Goal: Task Accomplishment & Management: Use online tool/utility

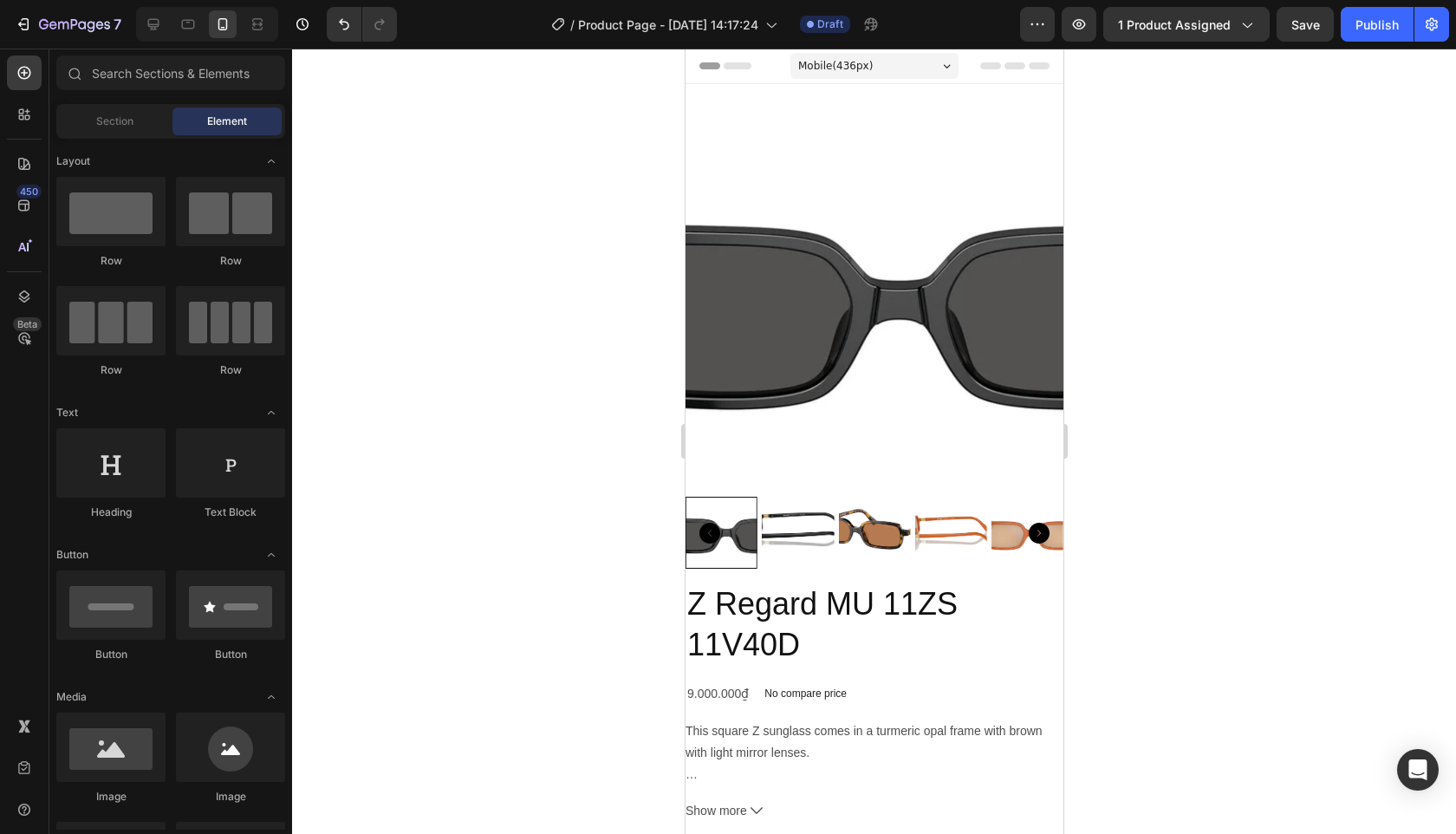
scroll to position [990, 0]
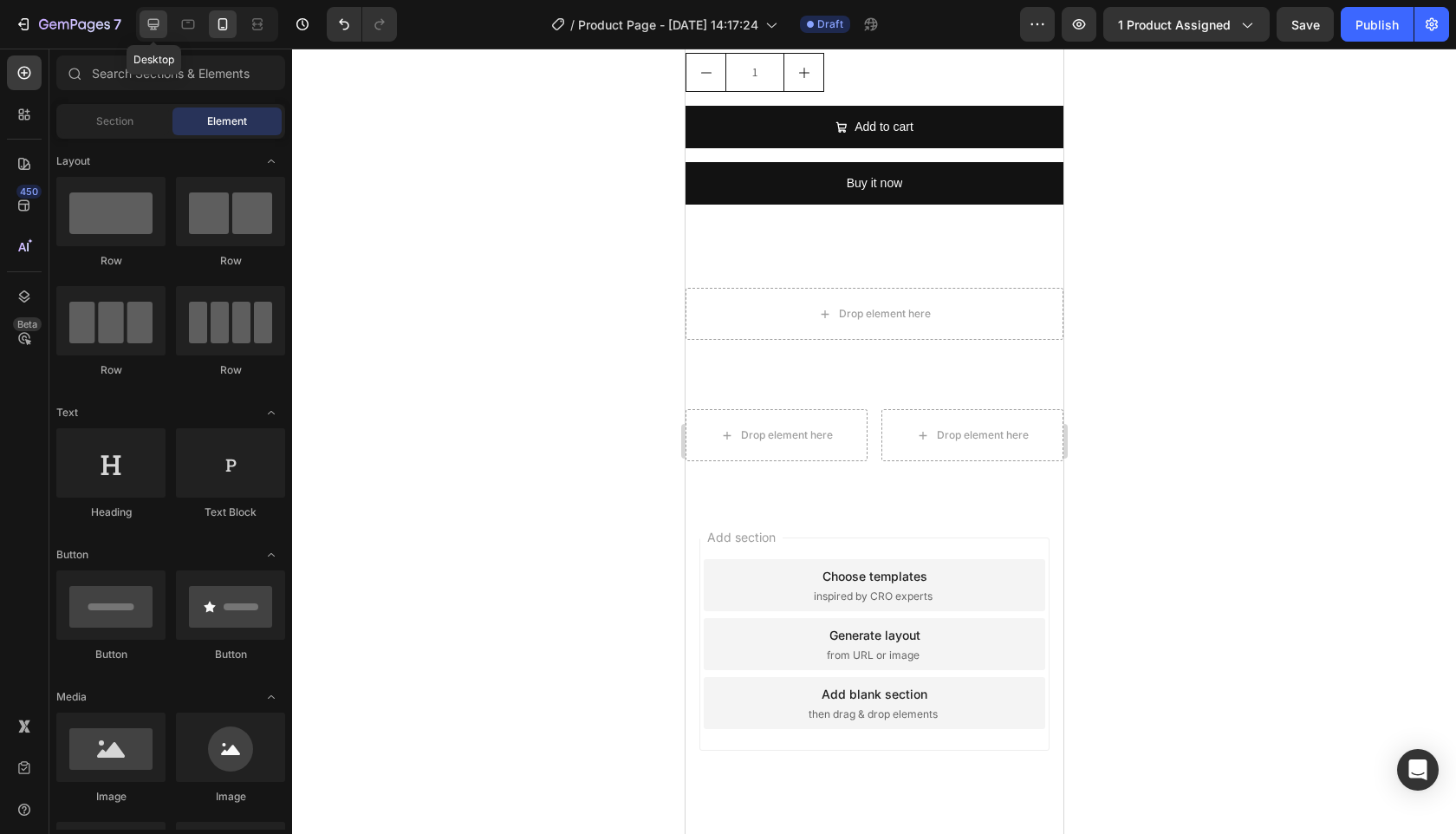
drag, startPoint x: 141, startPoint y: 23, endPoint x: 152, endPoint y: 27, distance: 11.7
click at [141, 23] on div at bounding box center [153, 24] width 27 height 27
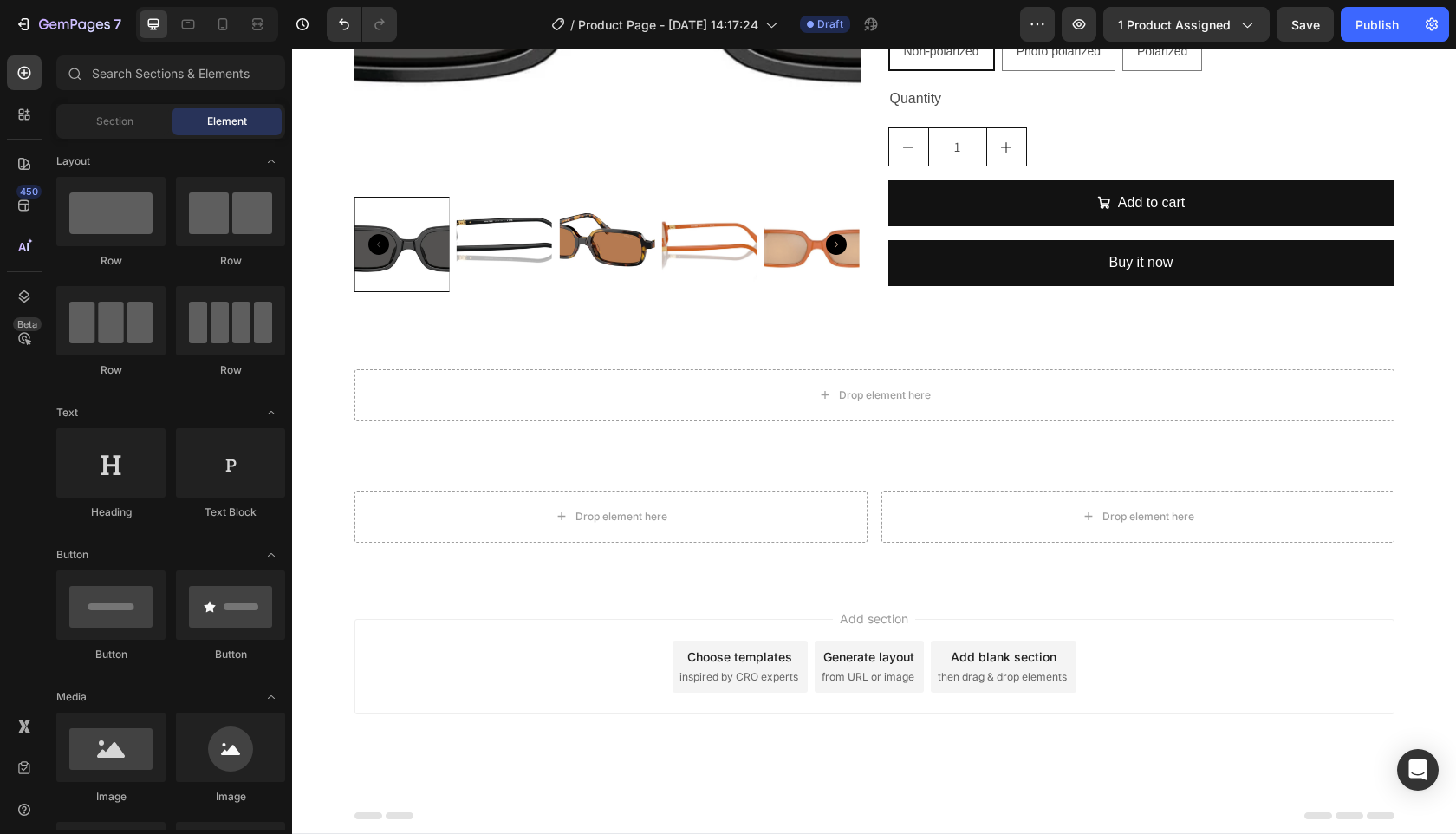
scroll to position [425, 0]
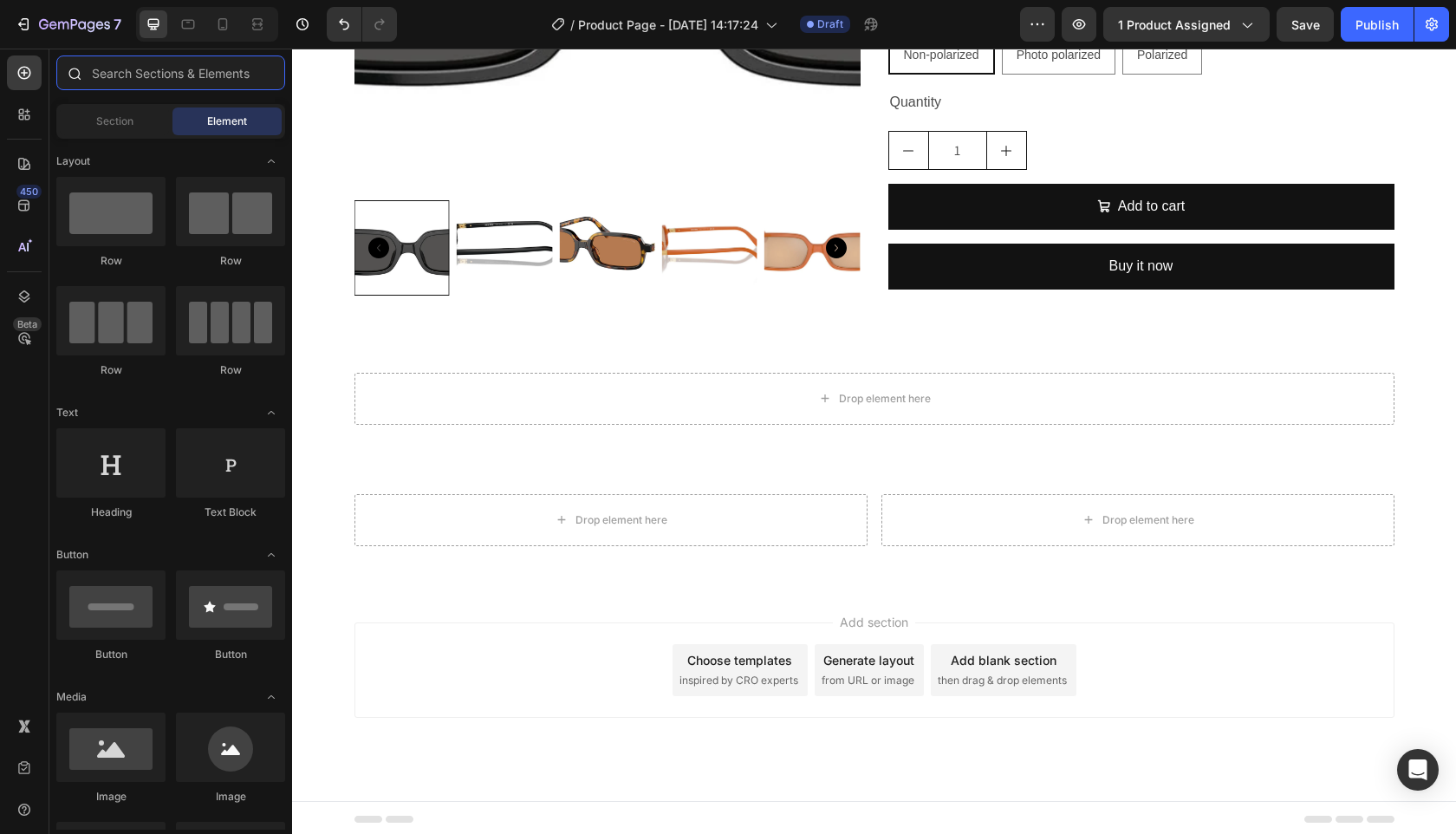
click at [142, 74] on input "text" at bounding box center [171, 73] width 229 height 35
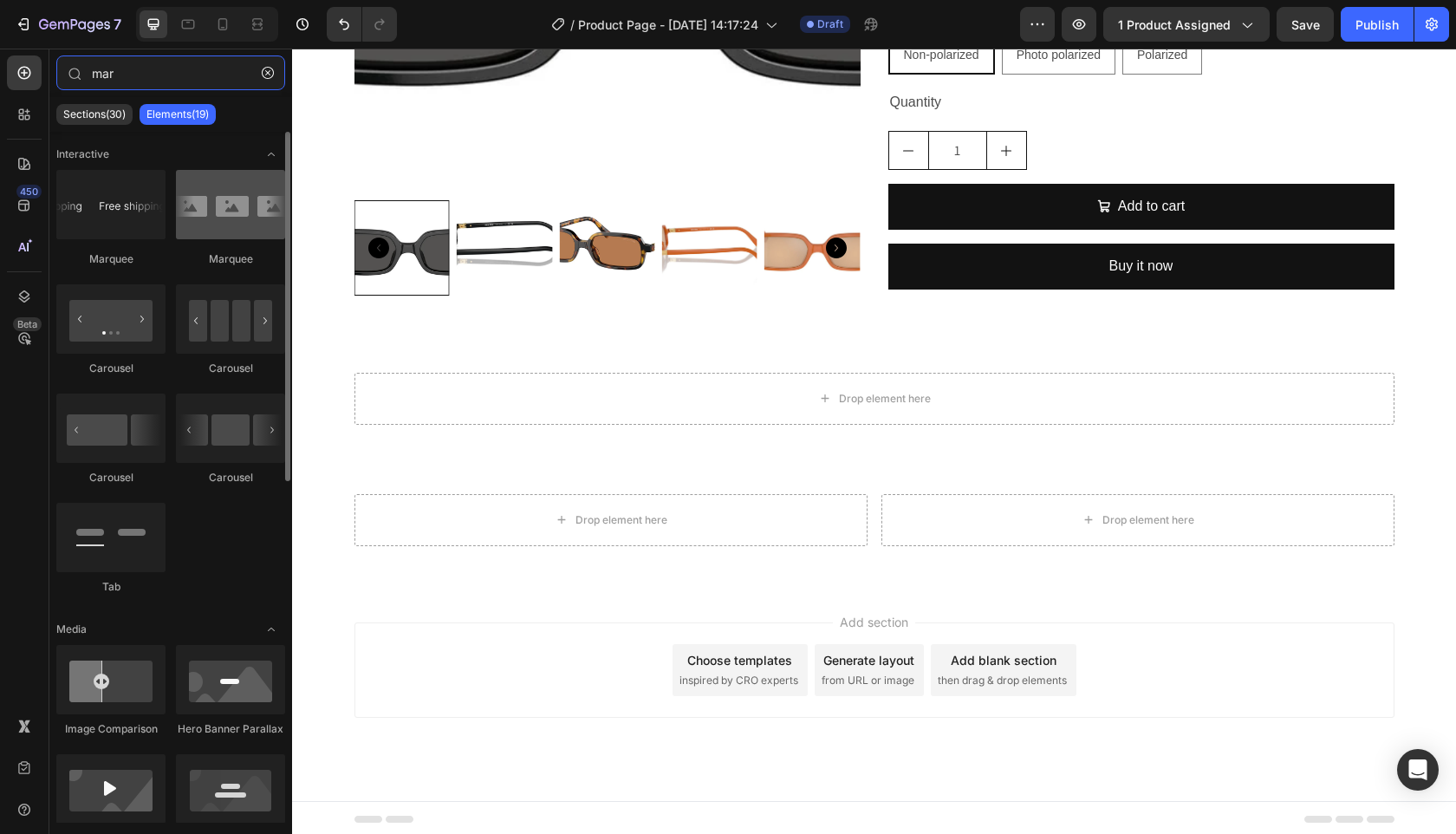
type input "mar"
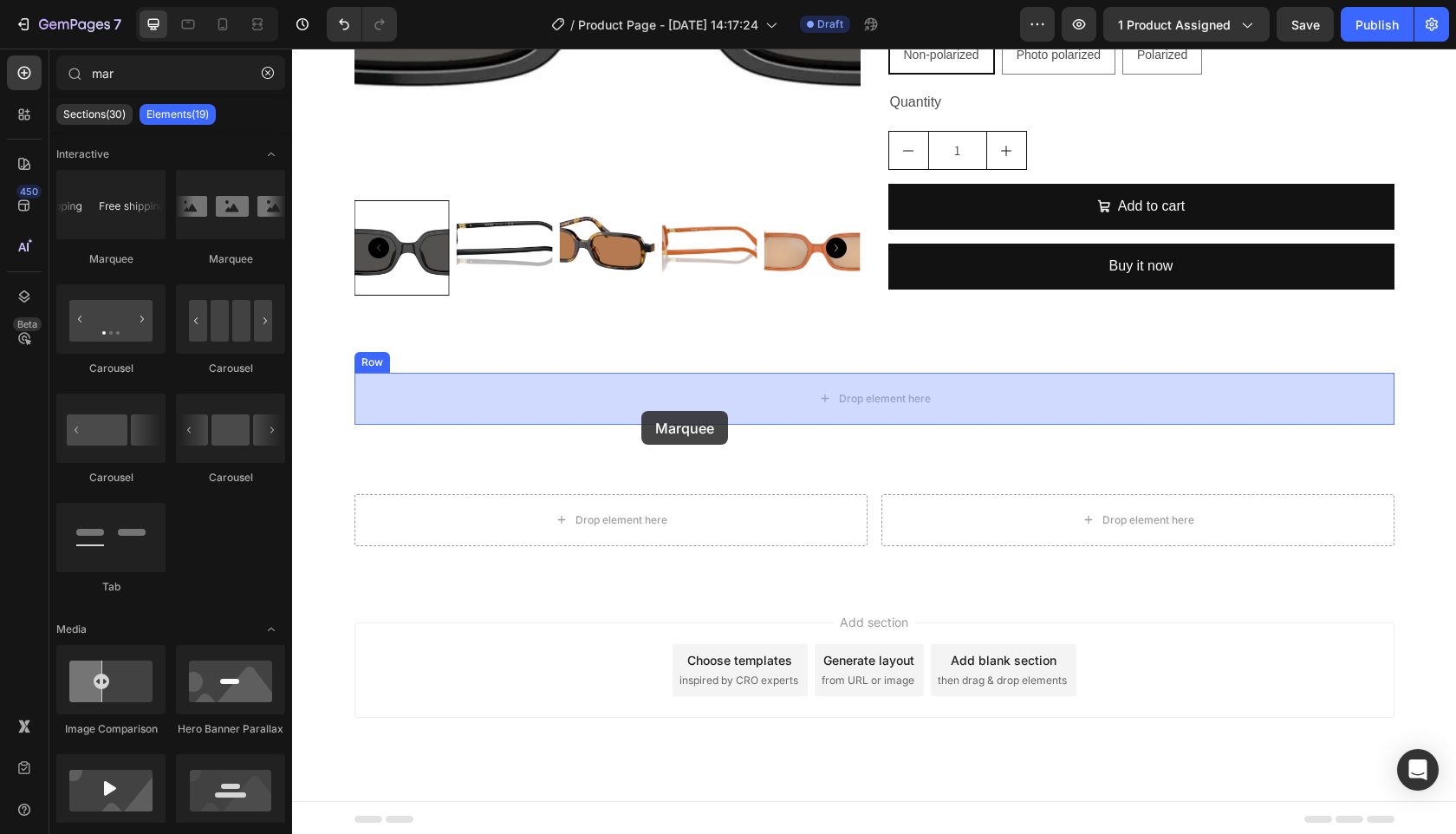
drag, startPoint x: 507, startPoint y: 266, endPoint x: 642, endPoint y: 410, distance: 197.4
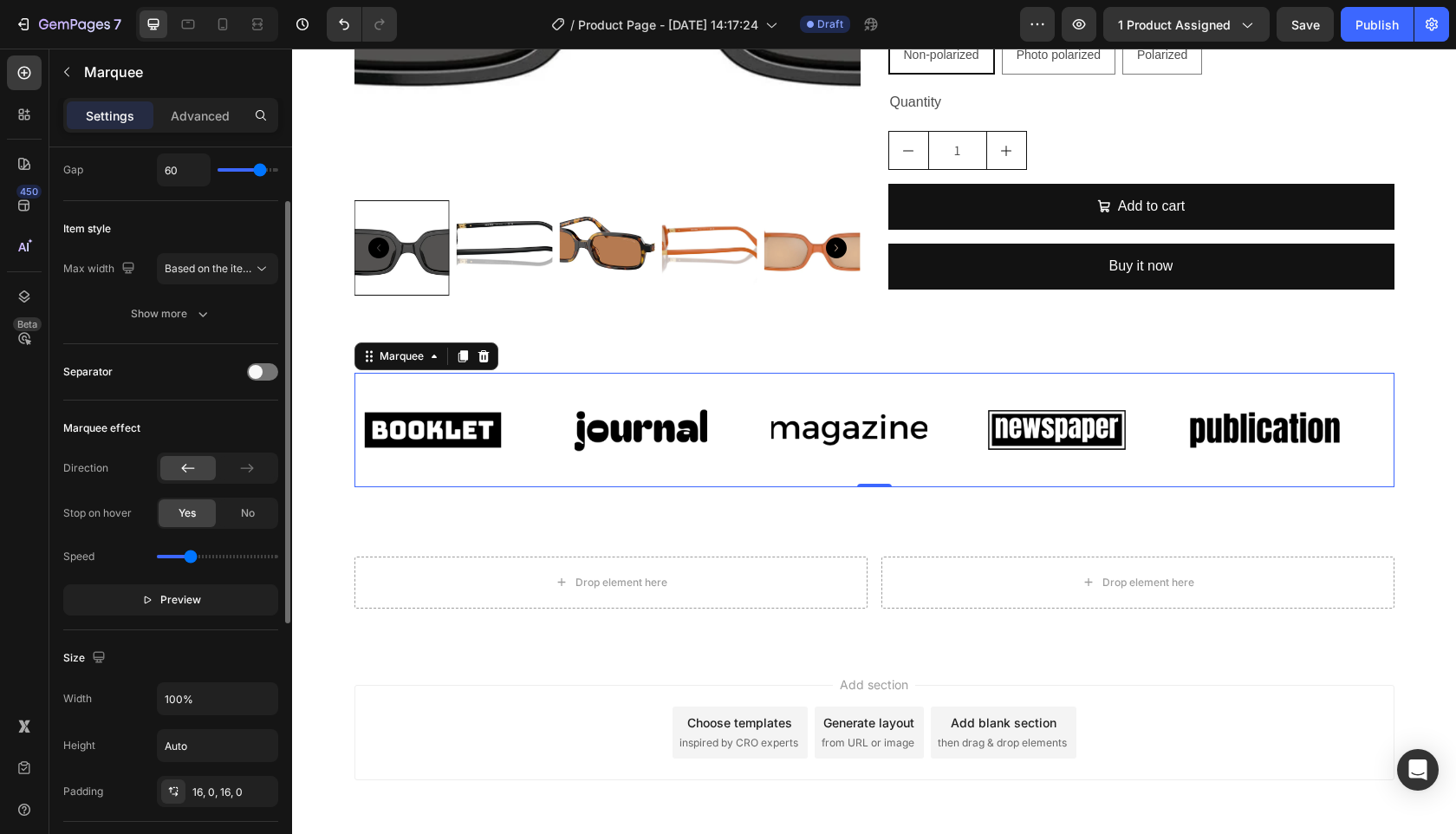
scroll to position [158, 0]
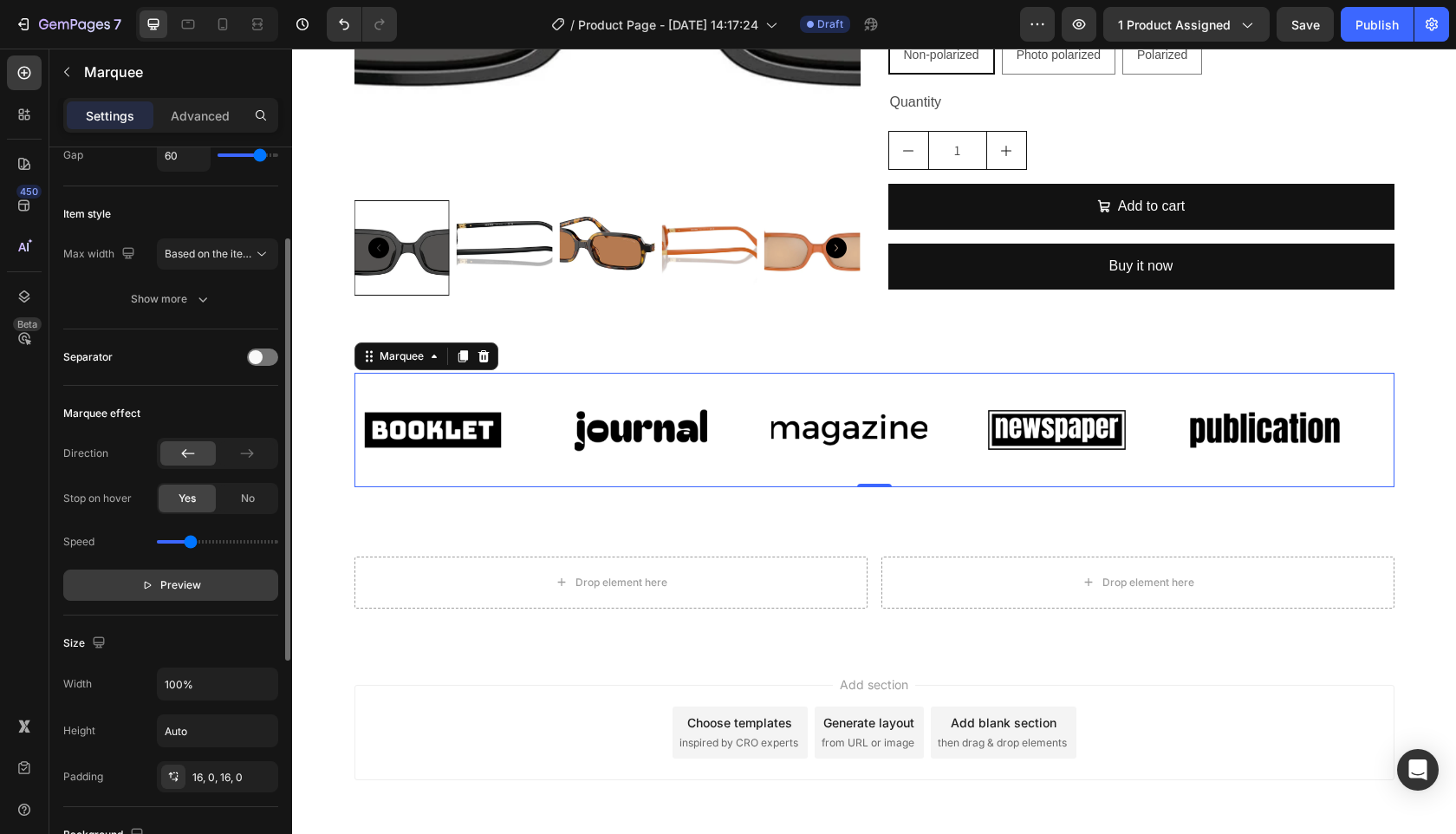
click at [153, 587] on p "Preview" at bounding box center [171, 585] width 60 height 17
type input "0"
drag, startPoint x: 139, startPoint y: 546, endPoint x: 93, endPoint y: 550, distance: 46.2
click at [93, 550] on div "Speed" at bounding box center [171, 541] width 215 height 27
click at [167, 586] on span "Pause" at bounding box center [181, 585] width 30 height 17
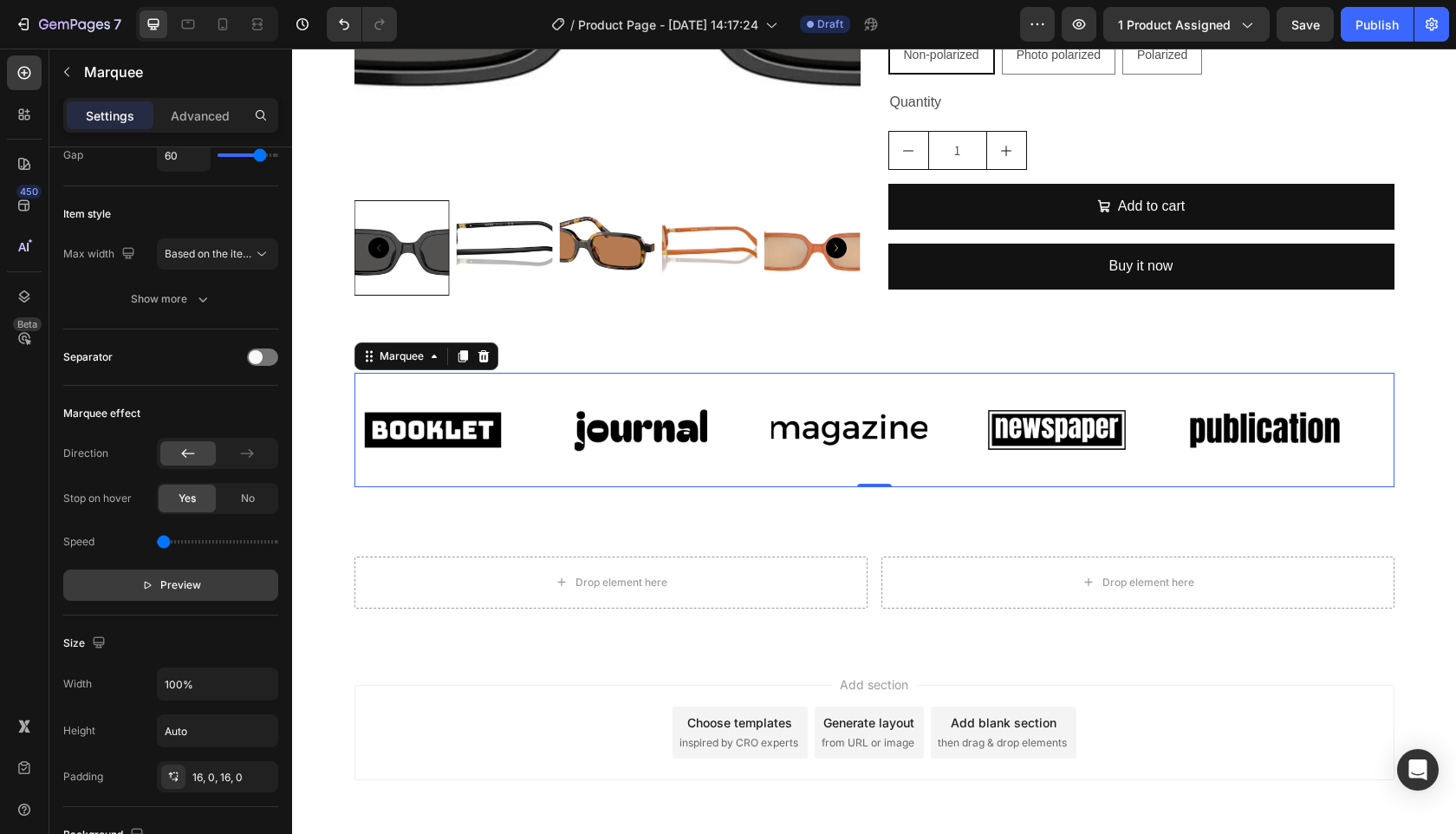
click at [167, 587] on span "Preview" at bounding box center [180, 585] width 41 height 17
drag, startPoint x: 1386, startPoint y: 23, endPoint x: 1373, endPoint y: 45, distance: 25.6
click at [1386, 23] on div "Publish" at bounding box center [1377, 24] width 44 height 18
click at [1081, 22] on icon "button" at bounding box center [1080, 24] width 13 height 10
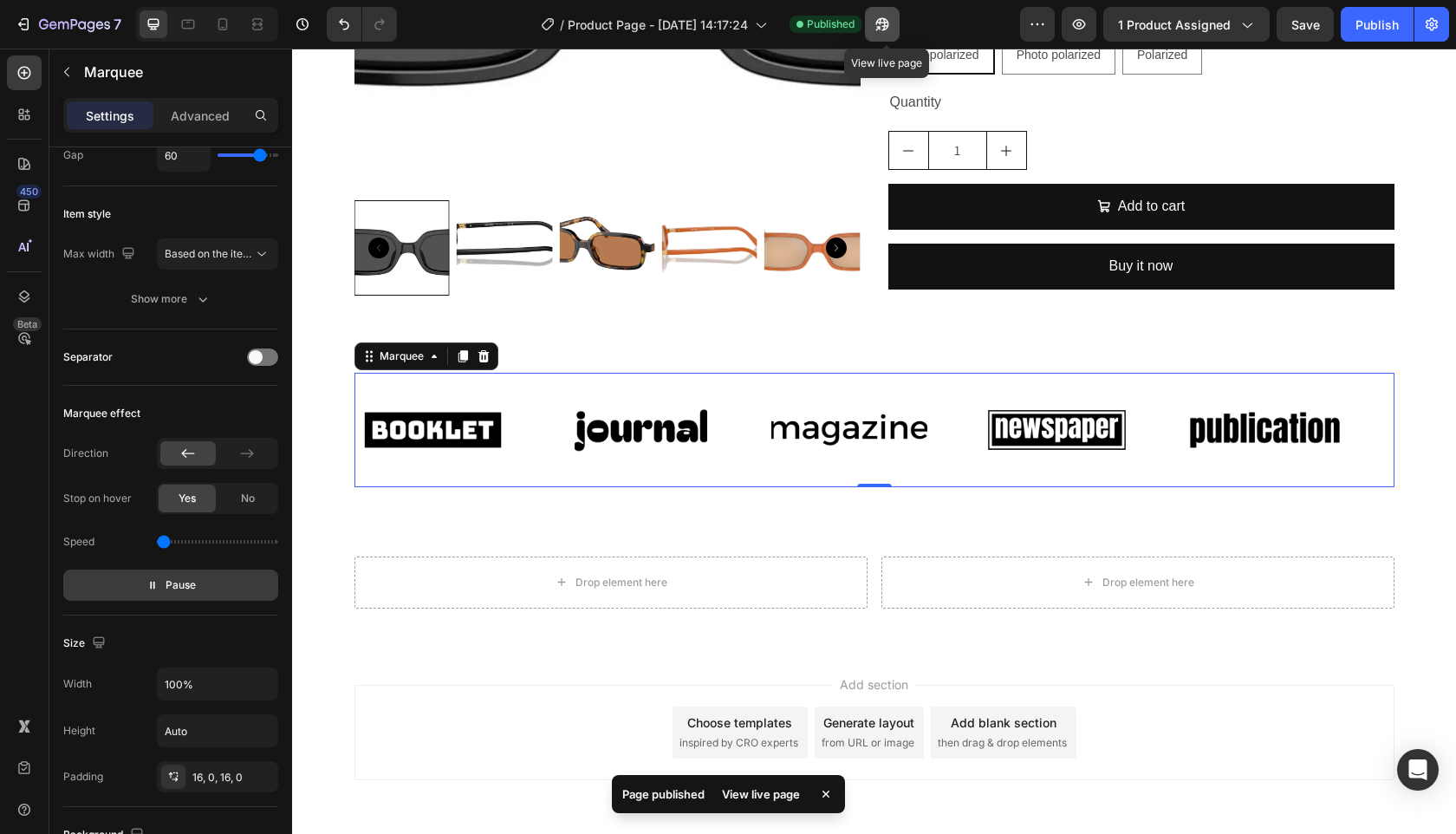
click at [885, 27] on icon "button" at bounding box center [882, 24] width 17 height 17
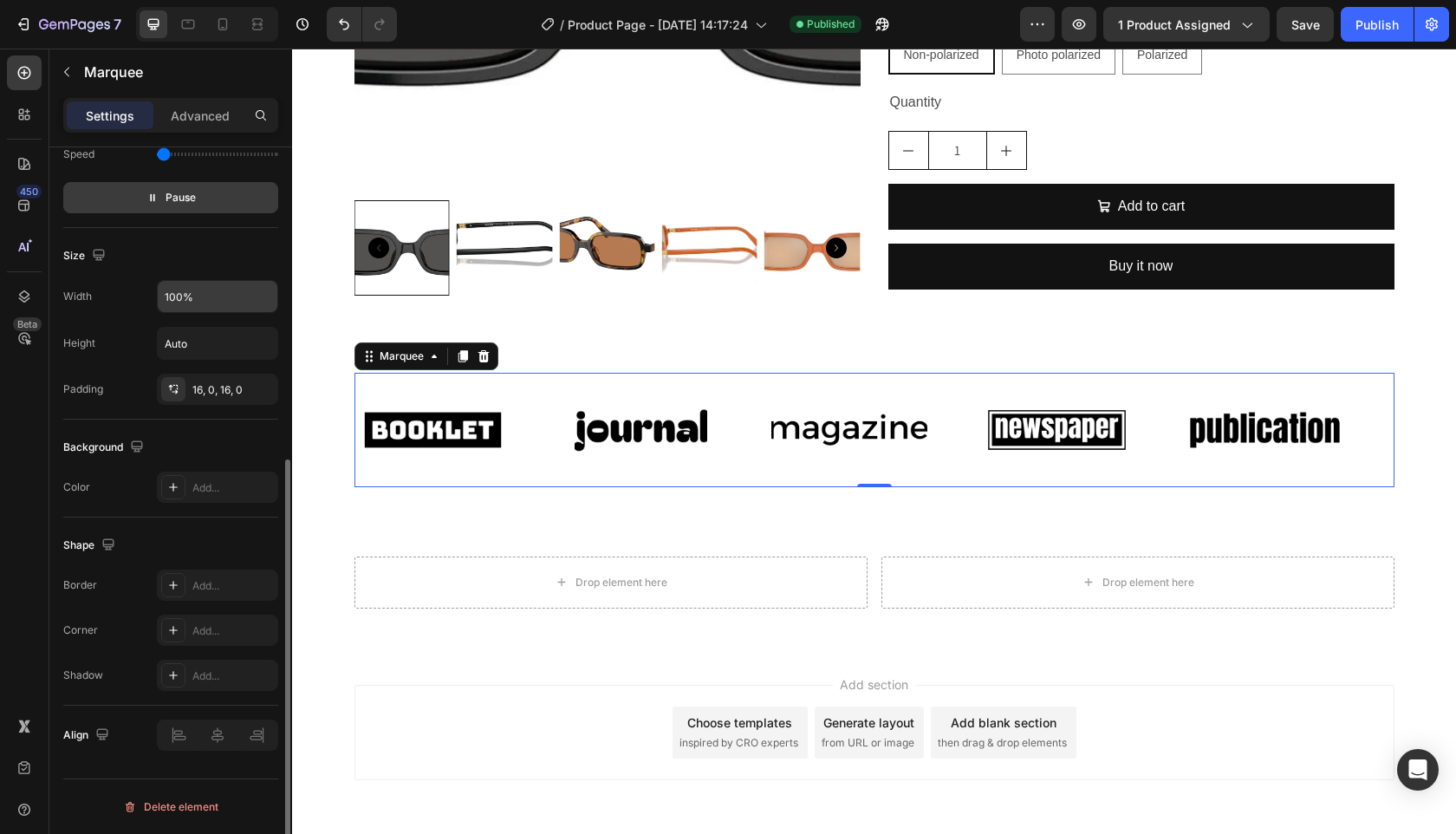
scroll to position [0, 0]
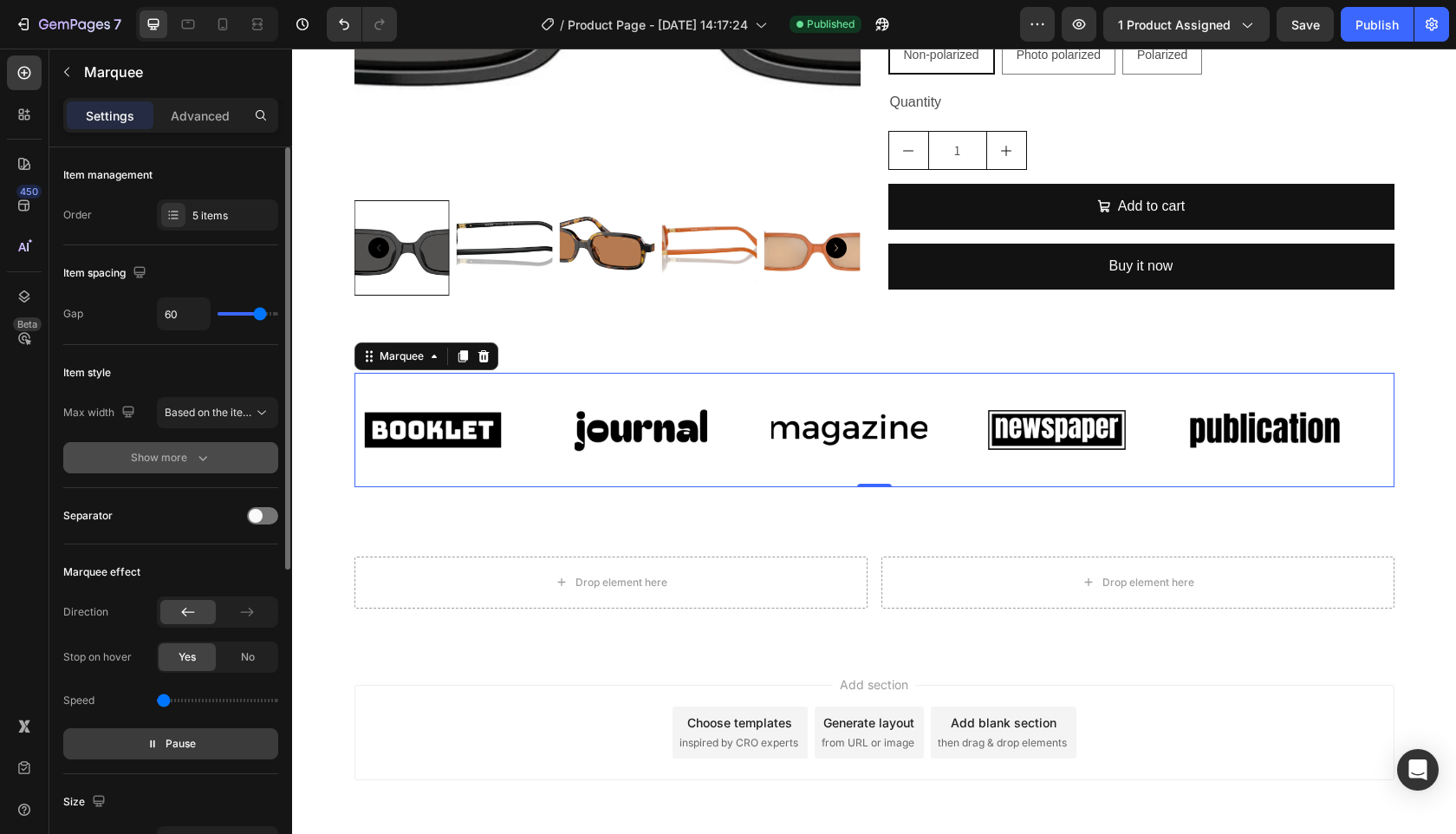
click at [145, 454] on div "Show more" at bounding box center [171, 458] width 81 height 17
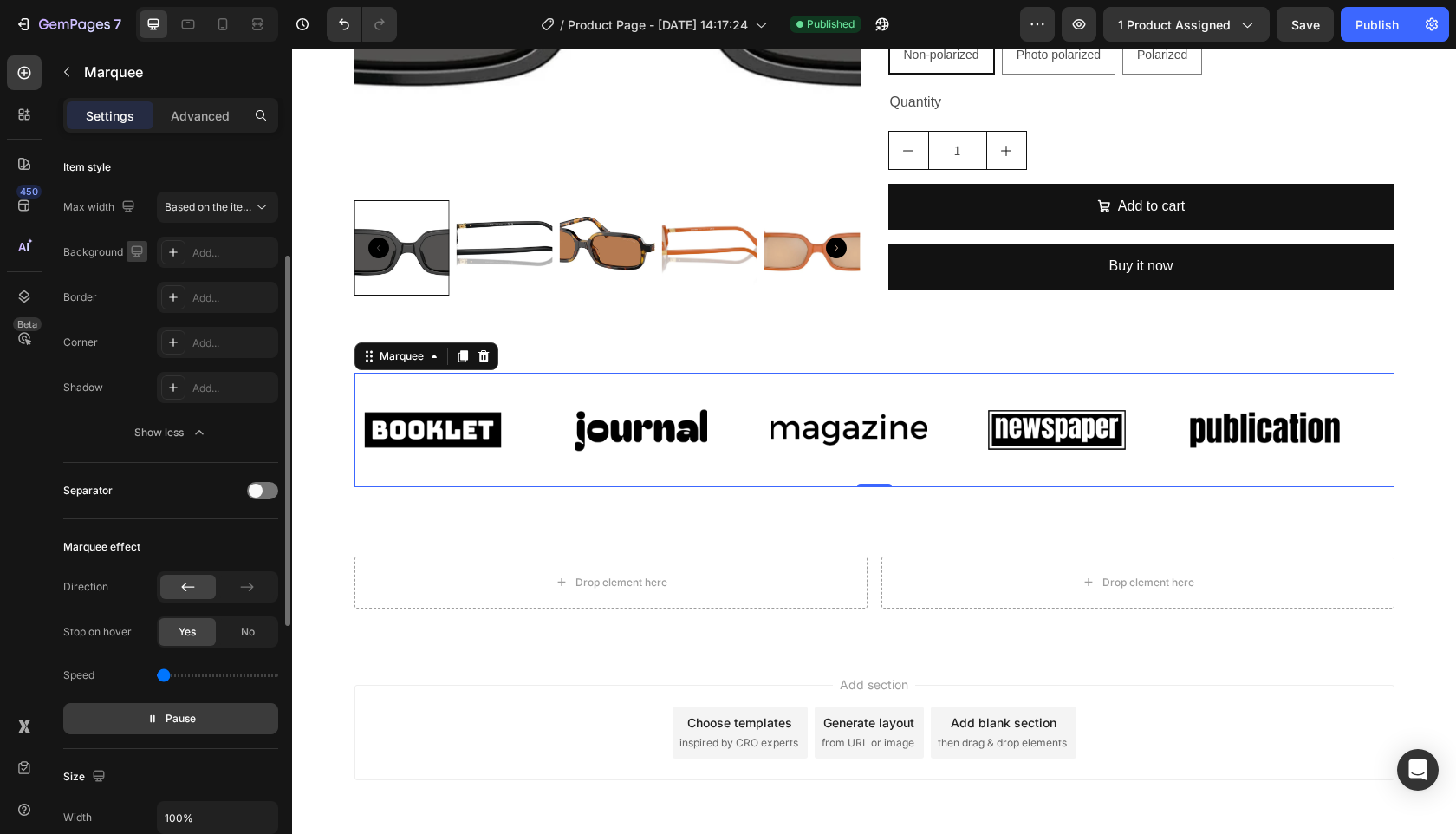
scroll to position [212, 0]
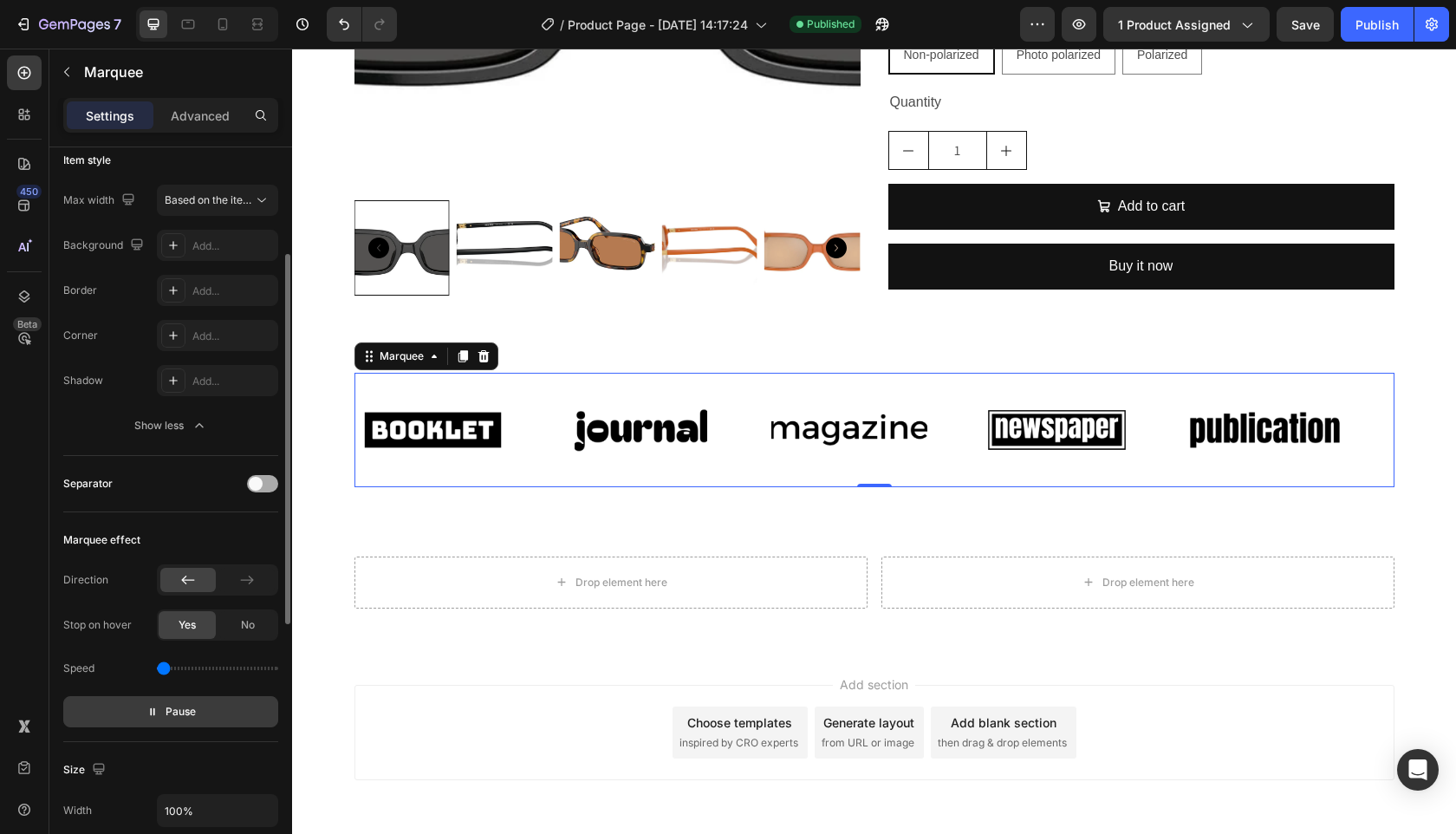
click at [261, 483] on span at bounding box center [256, 483] width 14 height 14
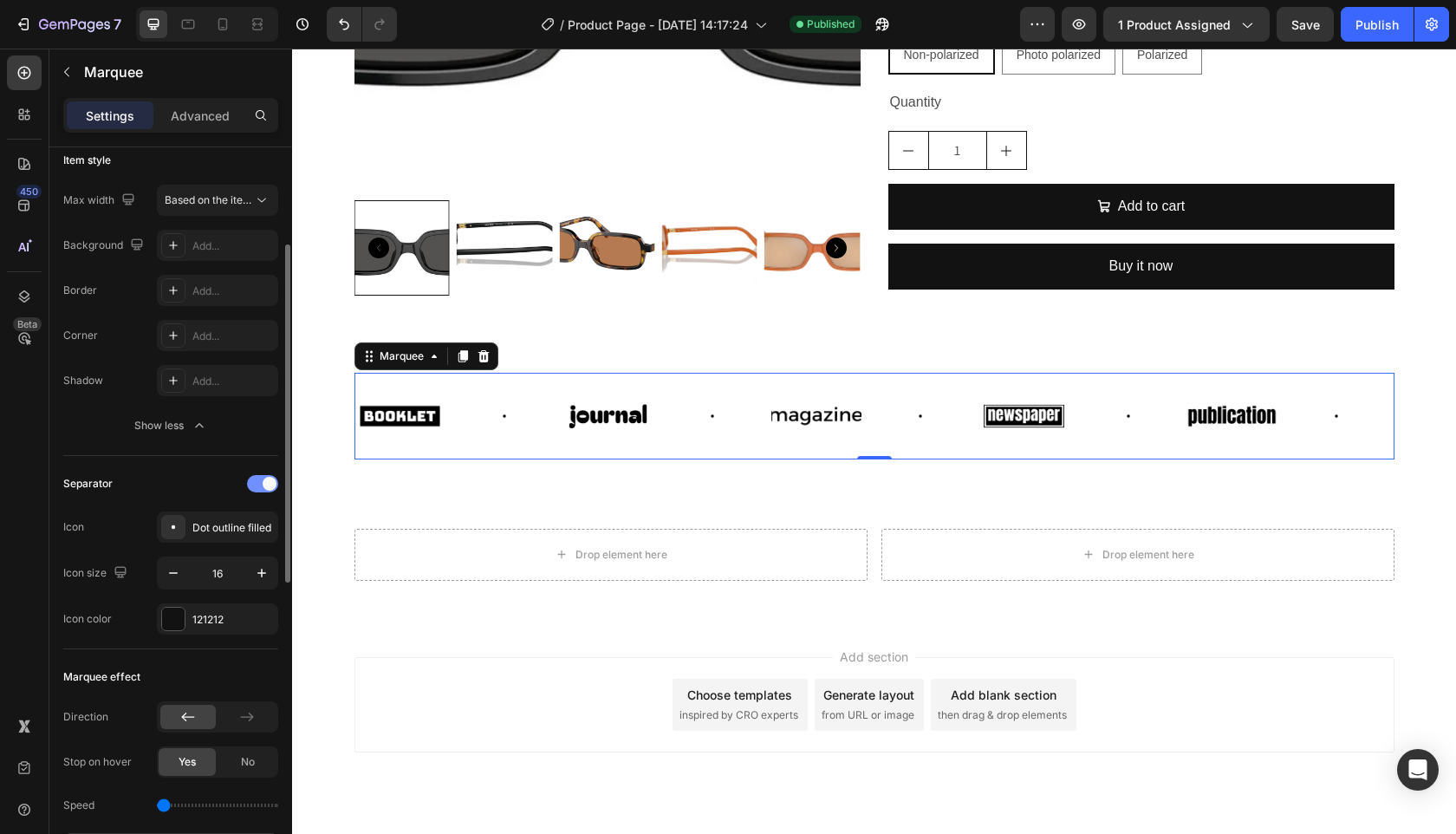
click at [261, 483] on div at bounding box center [262, 483] width 31 height 17
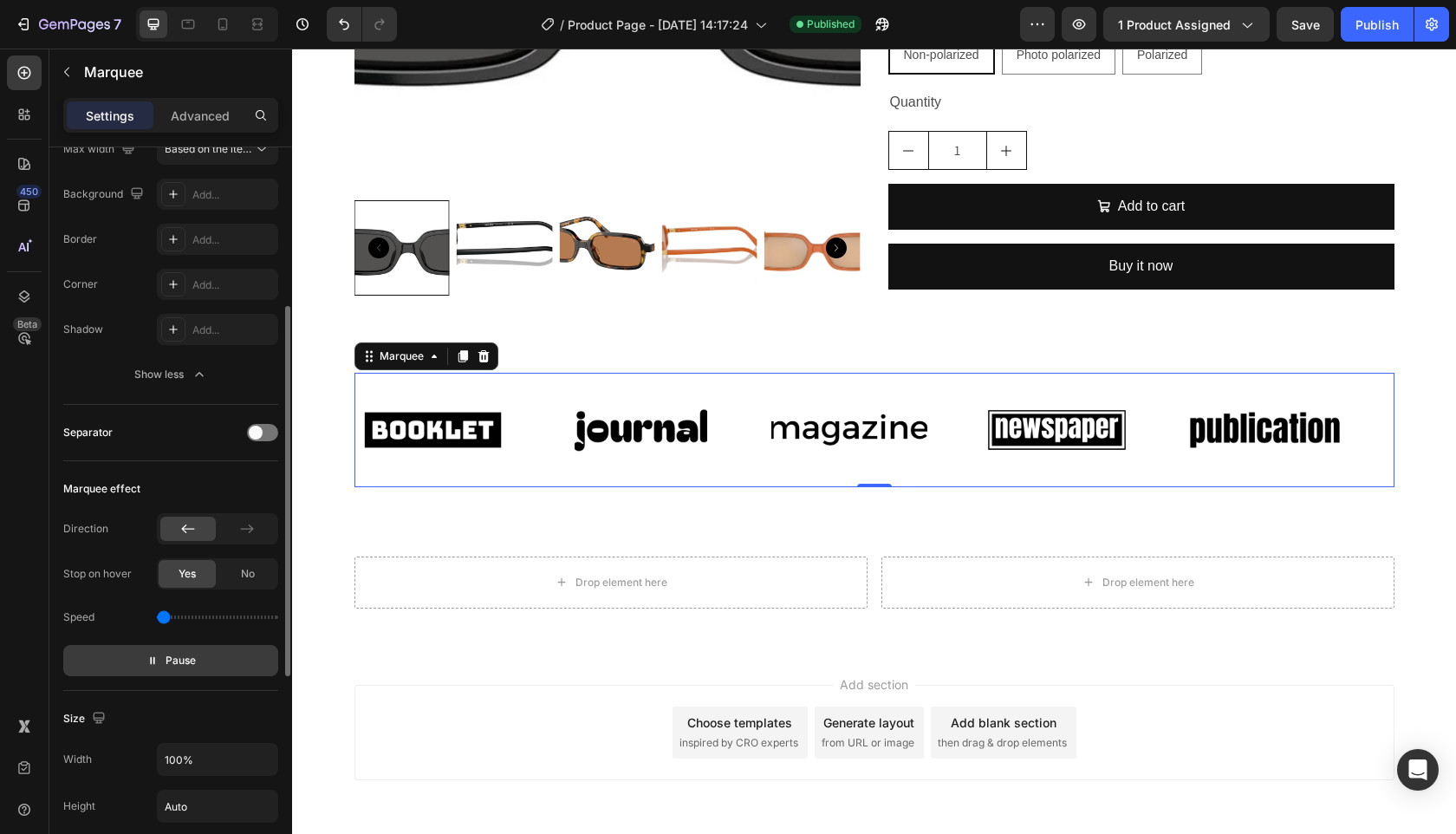
scroll to position [283, 0]
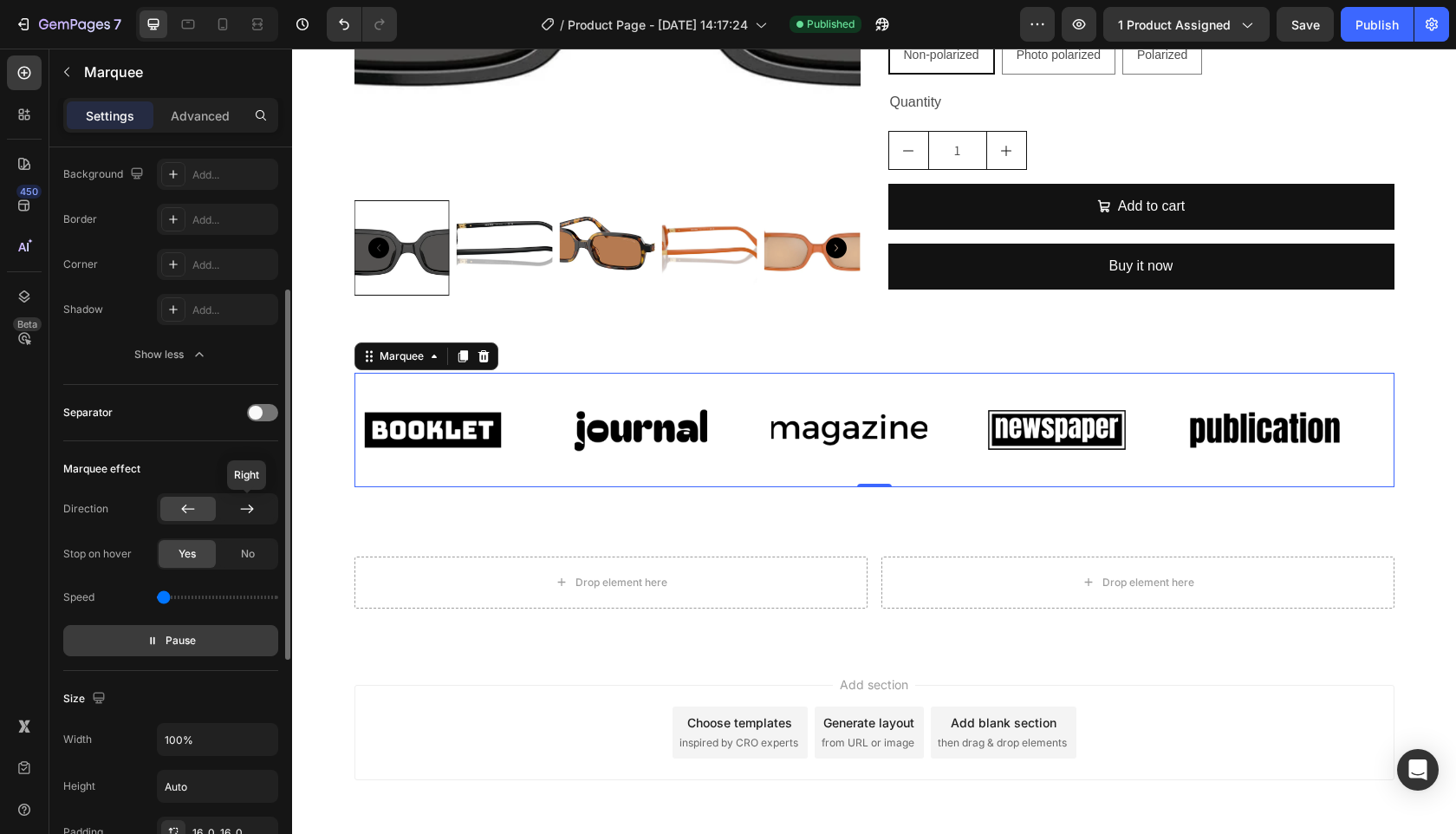
click at [239, 515] on icon at bounding box center [247, 509] width 17 height 17
click at [237, 558] on div "No" at bounding box center [247, 553] width 57 height 27
click at [165, 510] on div at bounding box center [188, 509] width 56 height 25
drag, startPoint x: 147, startPoint y: 598, endPoint x: 85, endPoint y: 594, distance: 62.1
click at [89, 596] on div "Speed" at bounding box center [171, 597] width 215 height 27
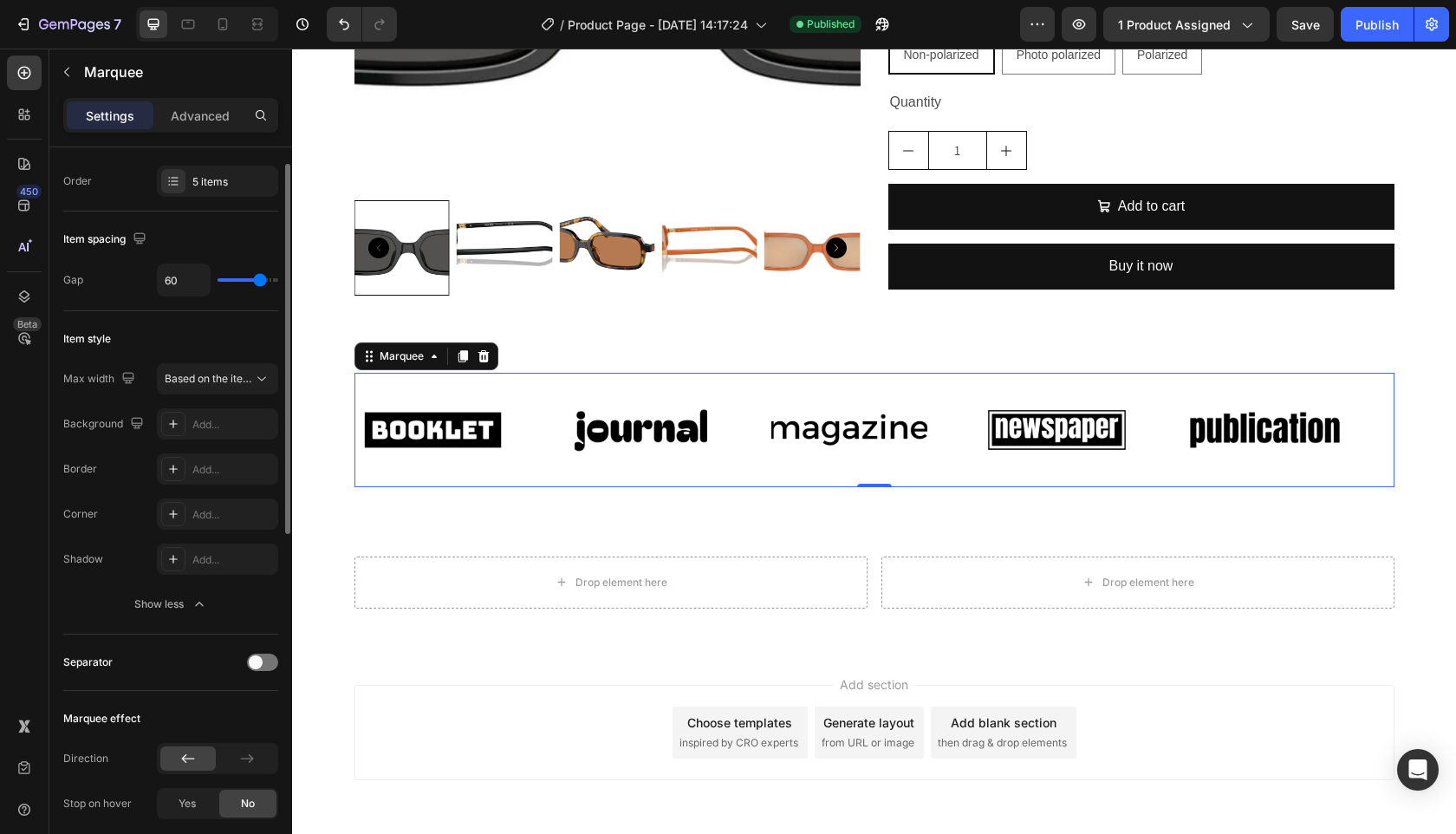
scroll to position [0, 0]
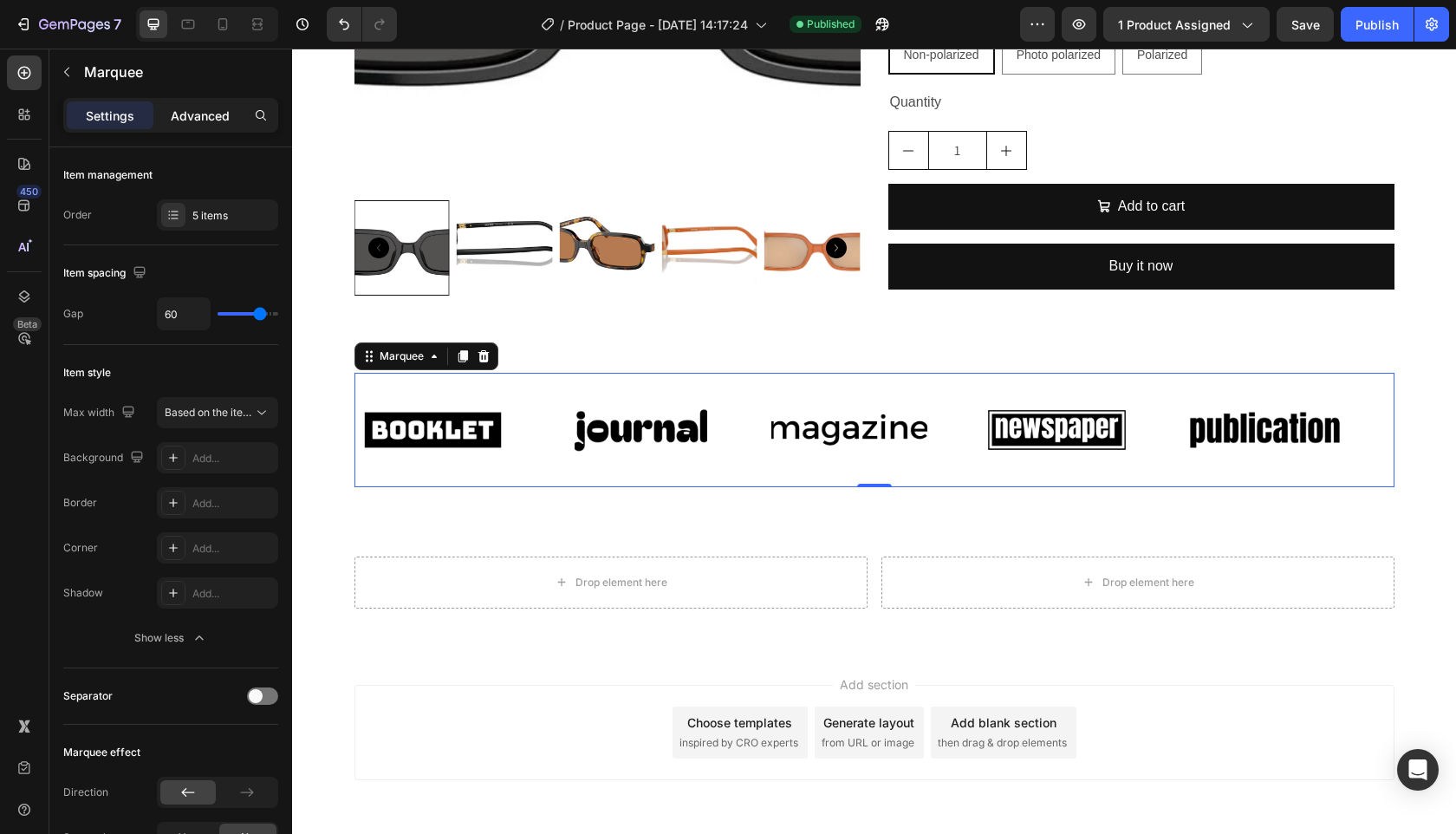
click at [187, 119] on p "Advanced" at bounding box center [200, 116] width 59 height 18
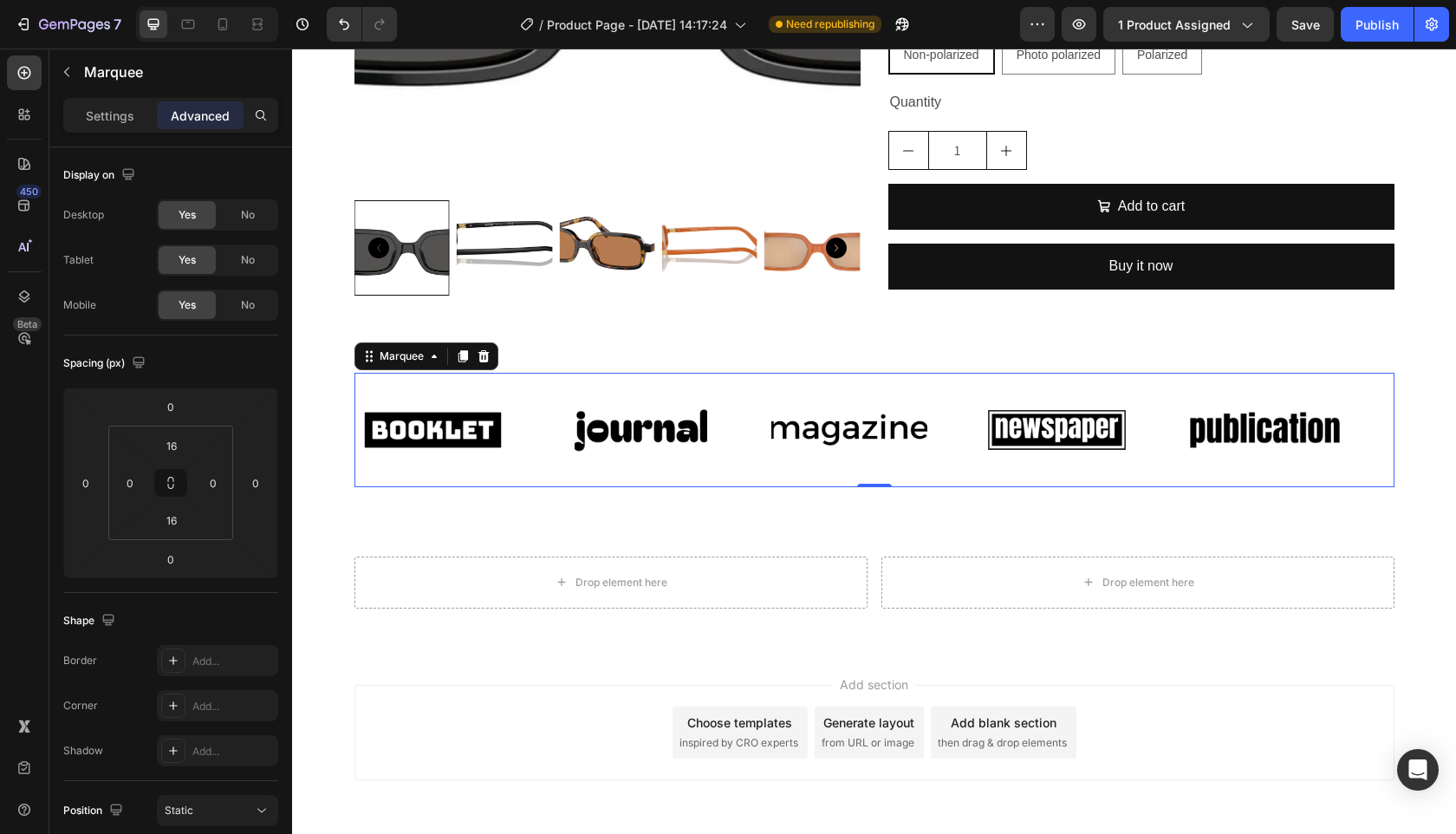
click at [558, 390] on div "Image" at bounding box center [458, 429] width 208 height 86
click at [82, 82] on div "Marquee" at bounding box center [162, 72] width 225 height 45
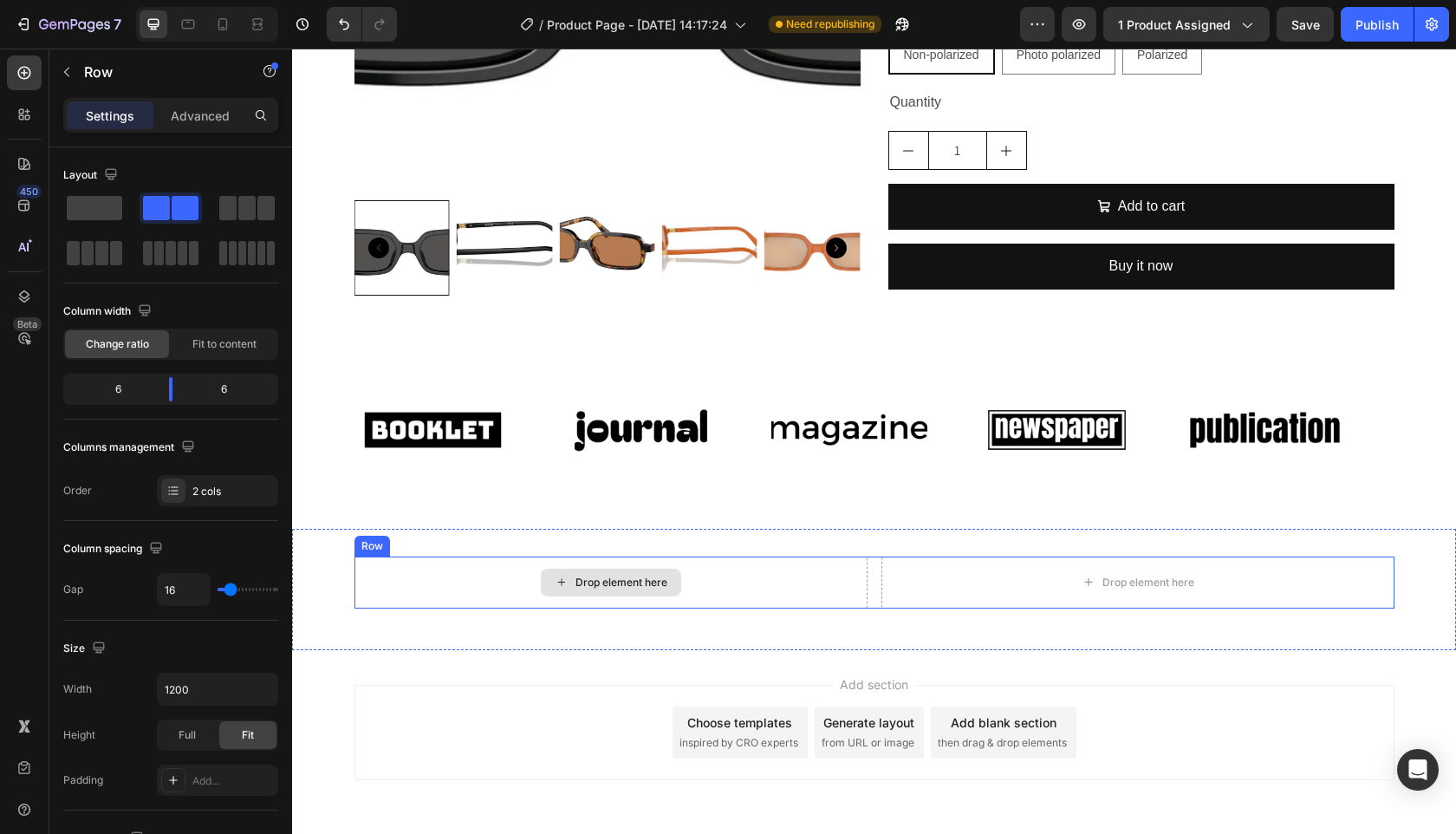
click at [767, 561] on div "Drop element here" at bounding box center [611, 582] width 513 height 52
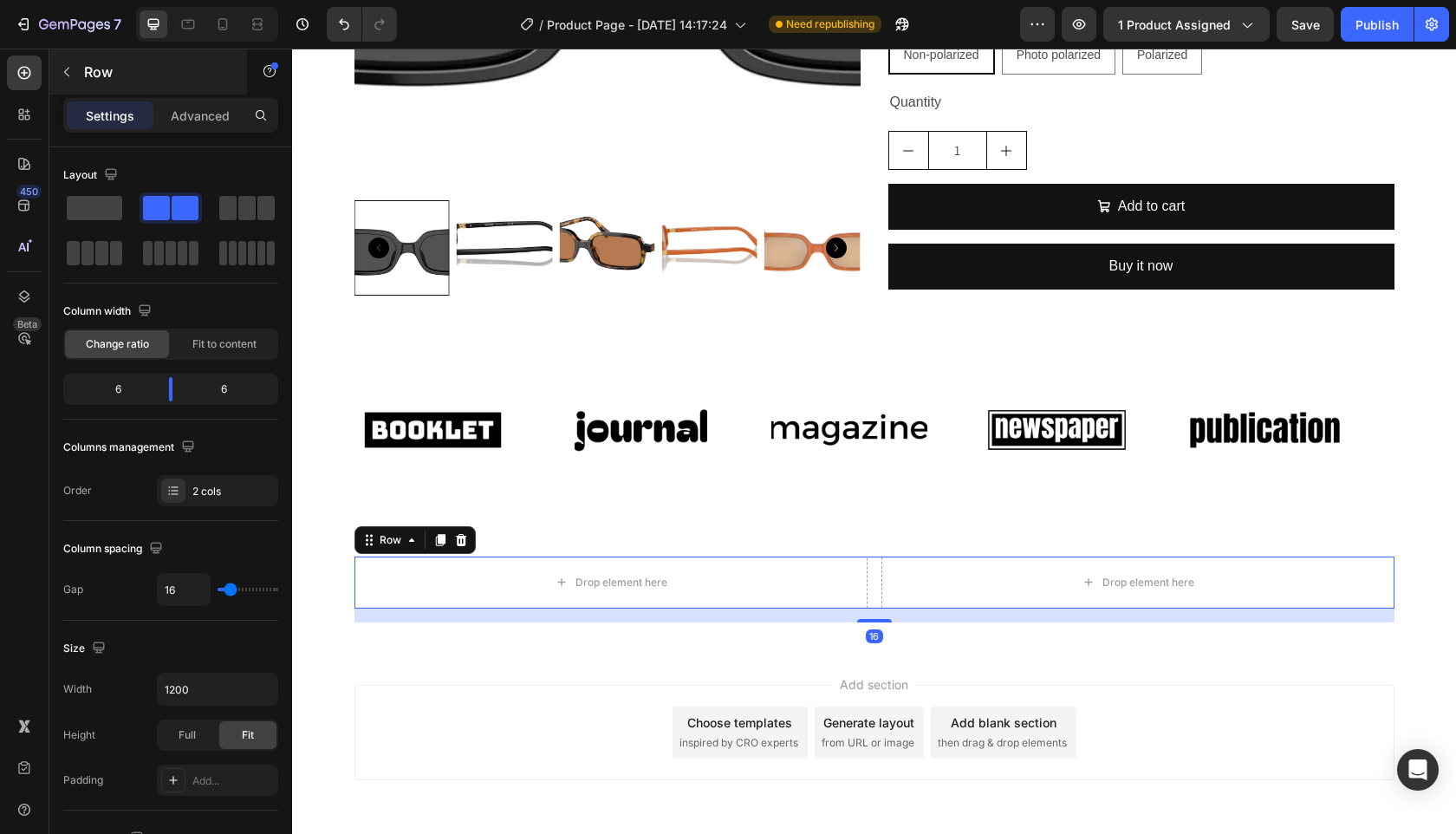
drag, startPoint x: 74, startPoint y: 193, endPoint x: 71, endPoint y: 77, distance: 116.0
click at [139, 193] on div at bounding box center [171, 208] width 63 height 31
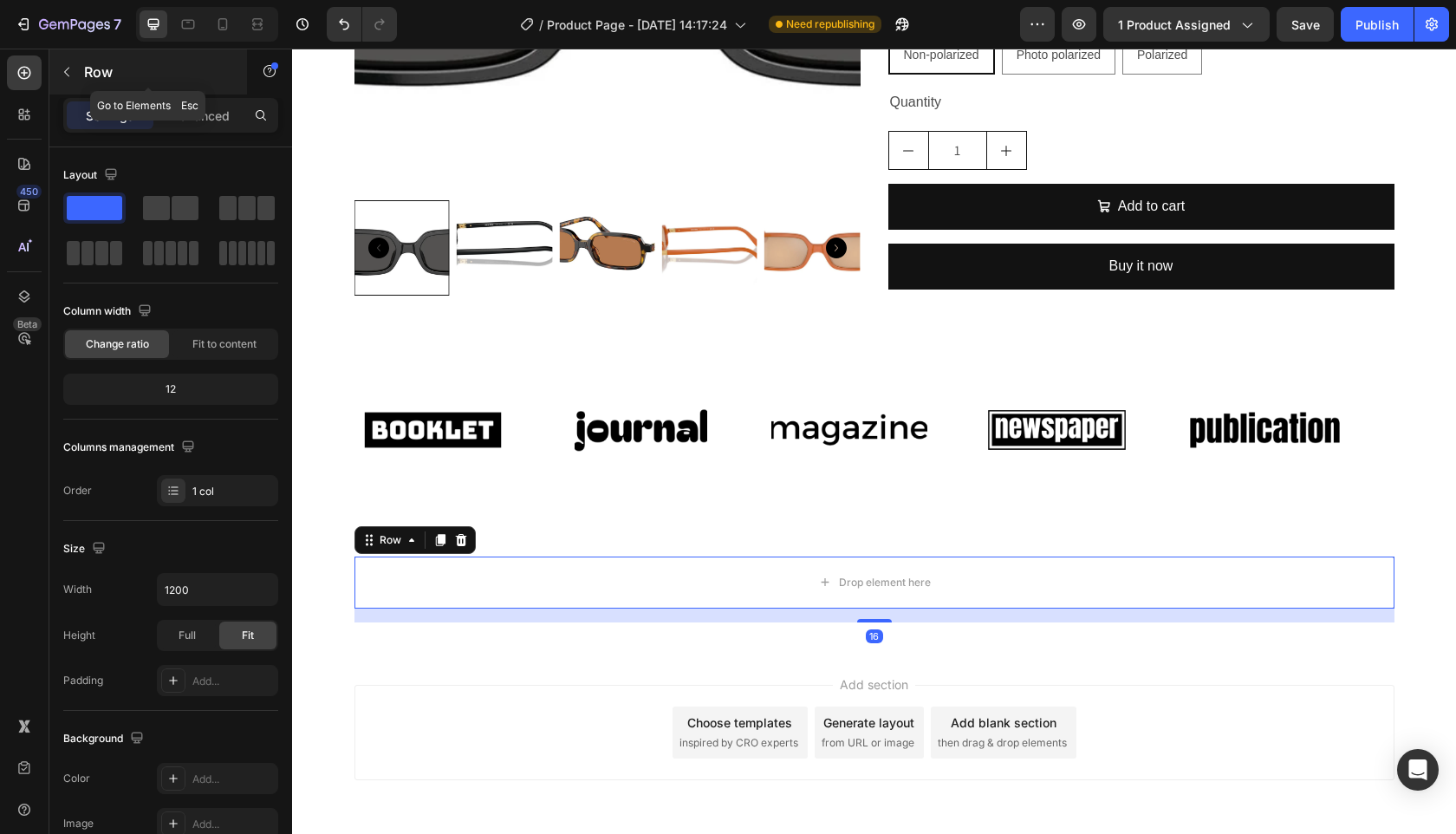
click at [72, 74] on icon "button" at bounding box center [66, 72] width 14 height 14
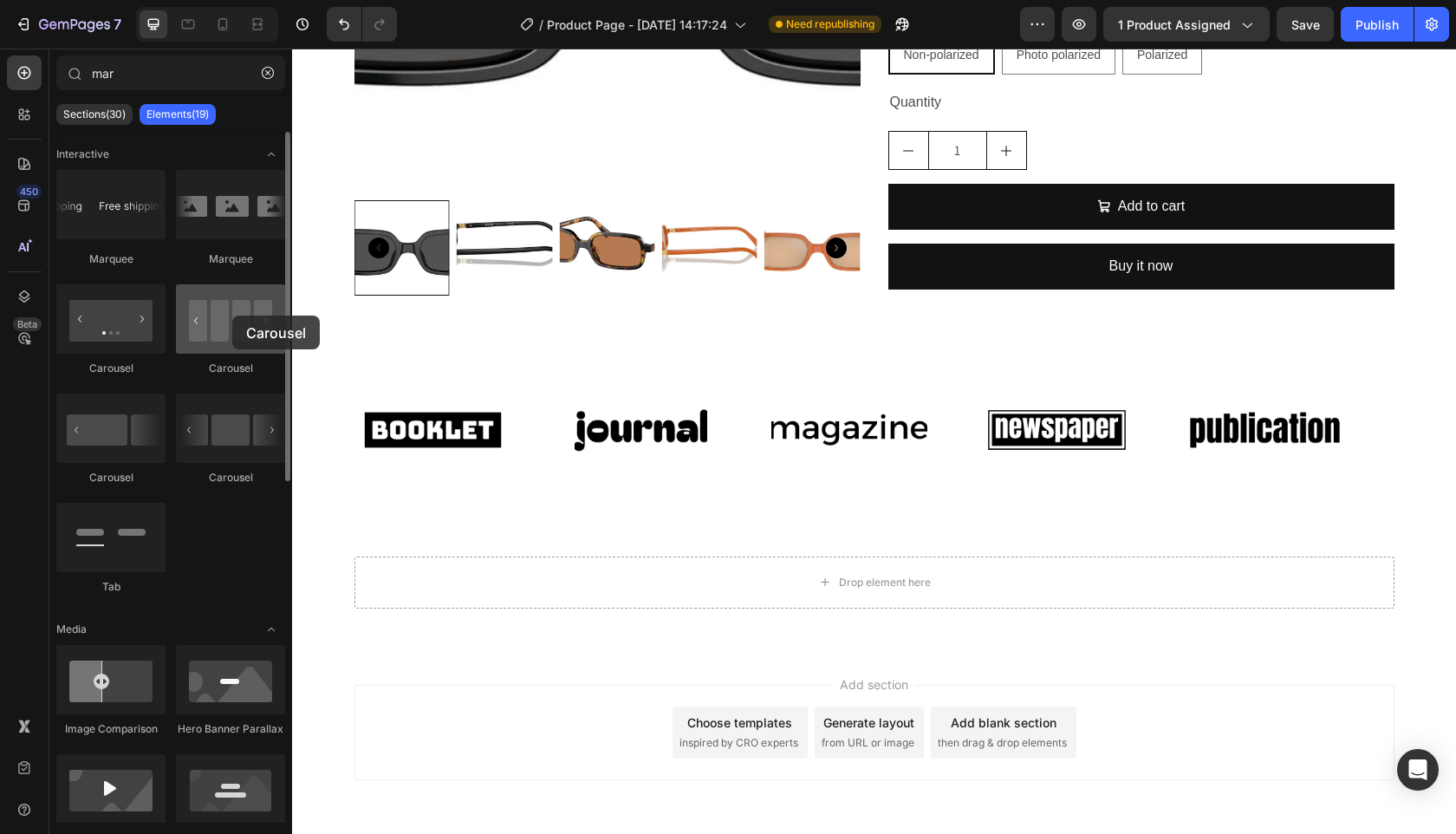
drag, startPoint x: 228, startPoint y: 303, endPoint x: 231, endPoint y: 317, distance: 14.3
click at [232, 315] on div at bounding box center [230, 318] width 109 height 69
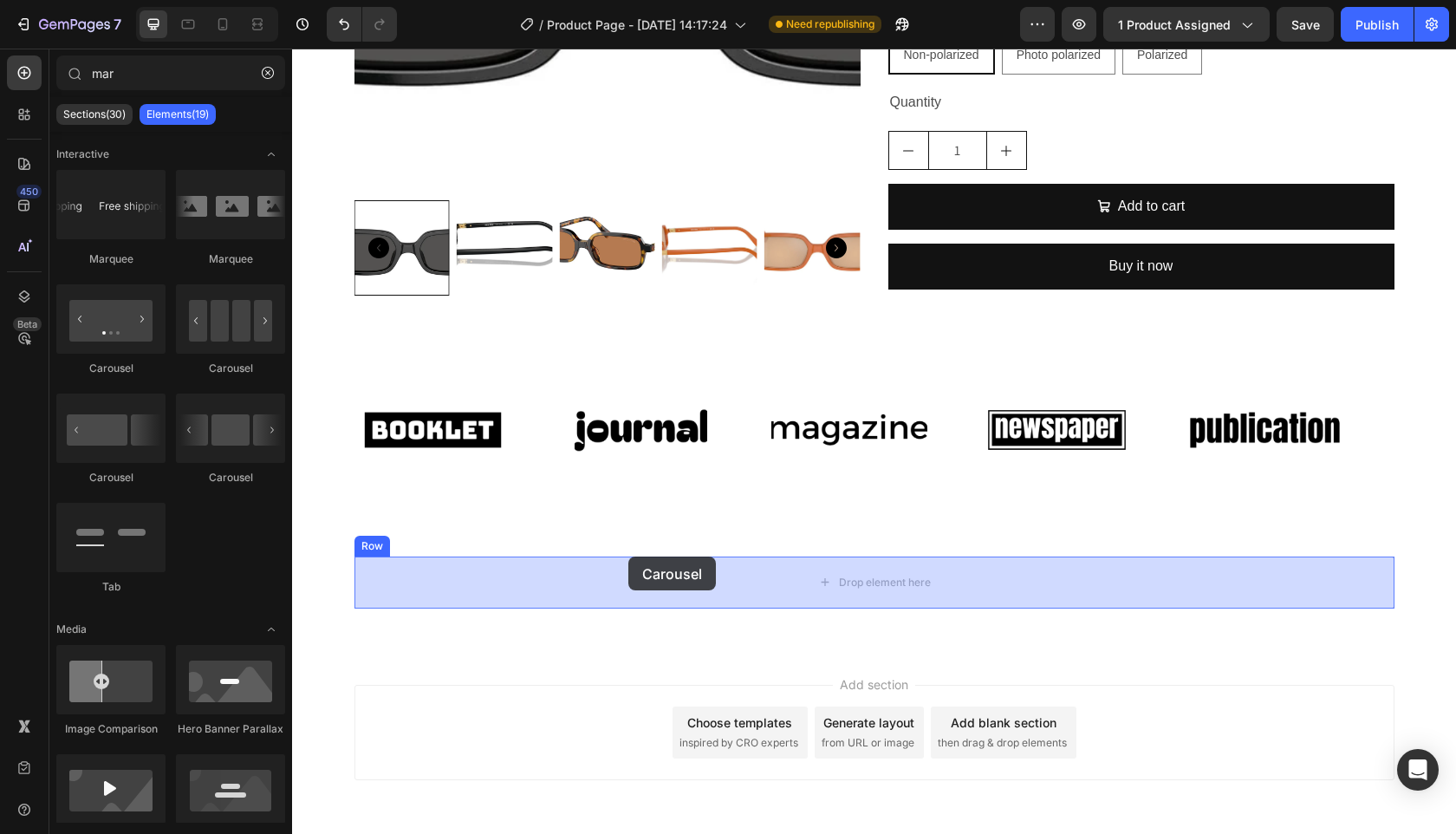
drag, startPoint x: 508, startPoint y: 466, endPoint x: 384, endPoint y: 349, distance: 170.5
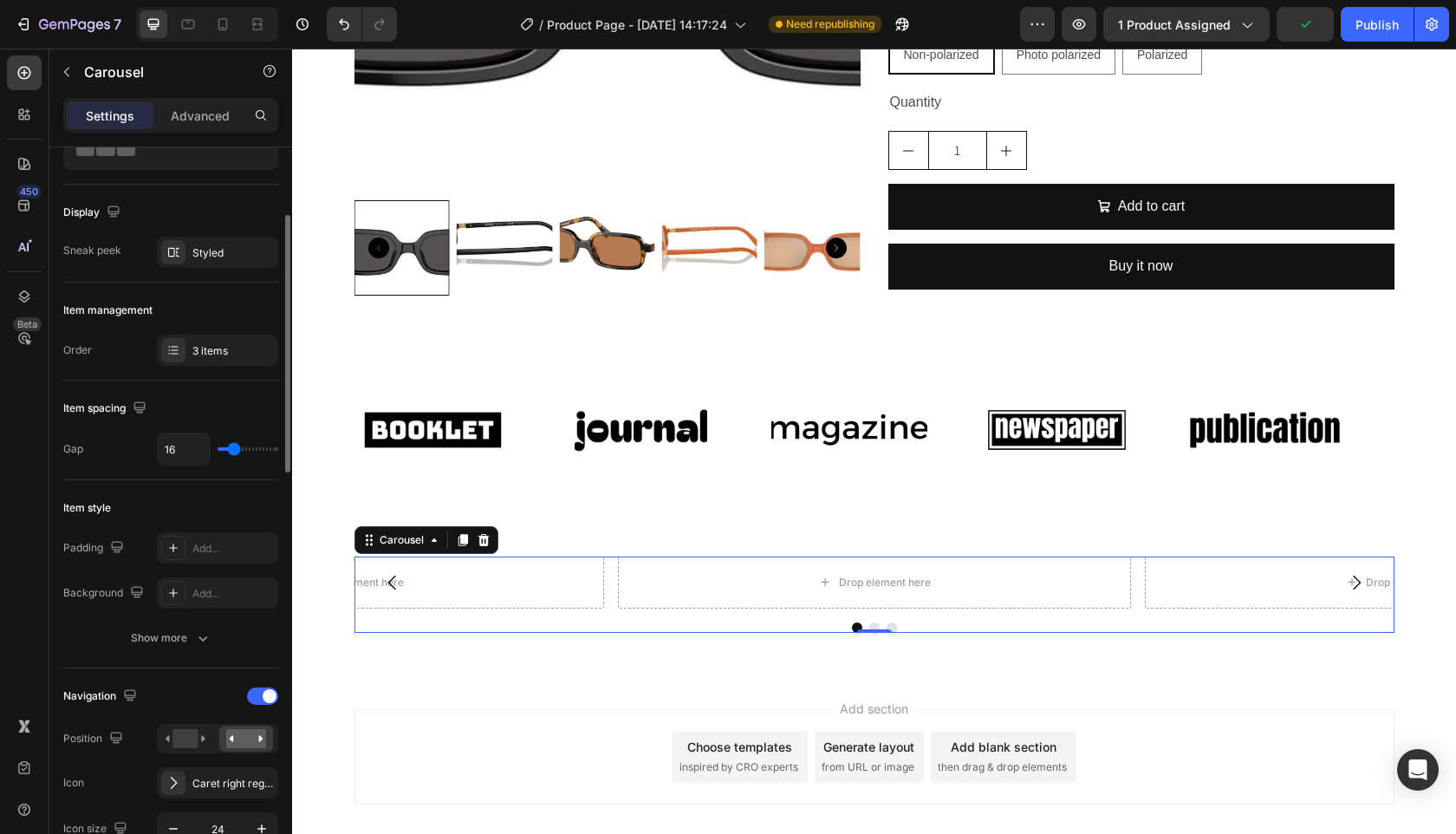
scroll to position [148, 0]
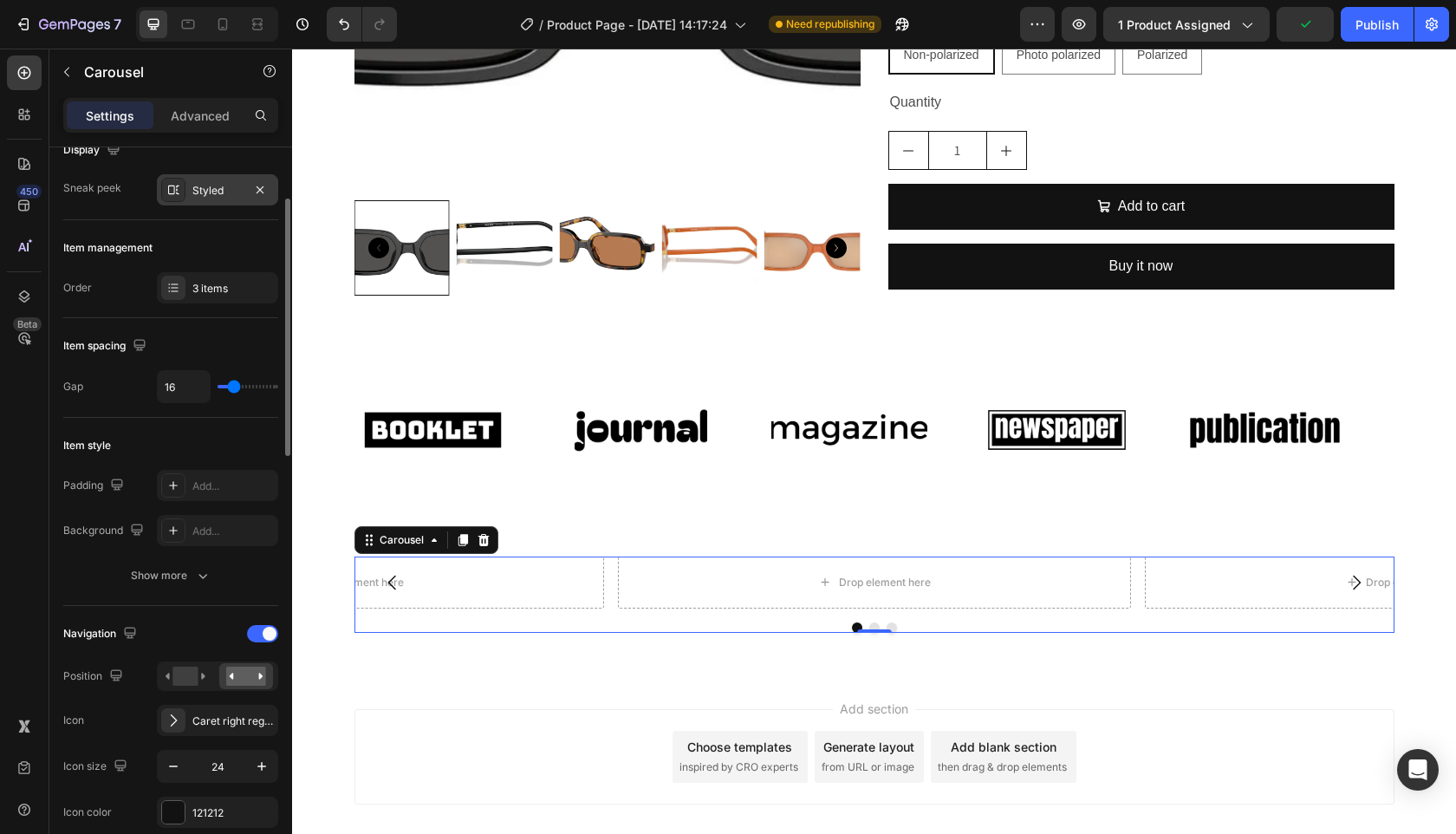
click at [219, 191] on div "Styled" at bounding box center [217, 190] width 50 height 15
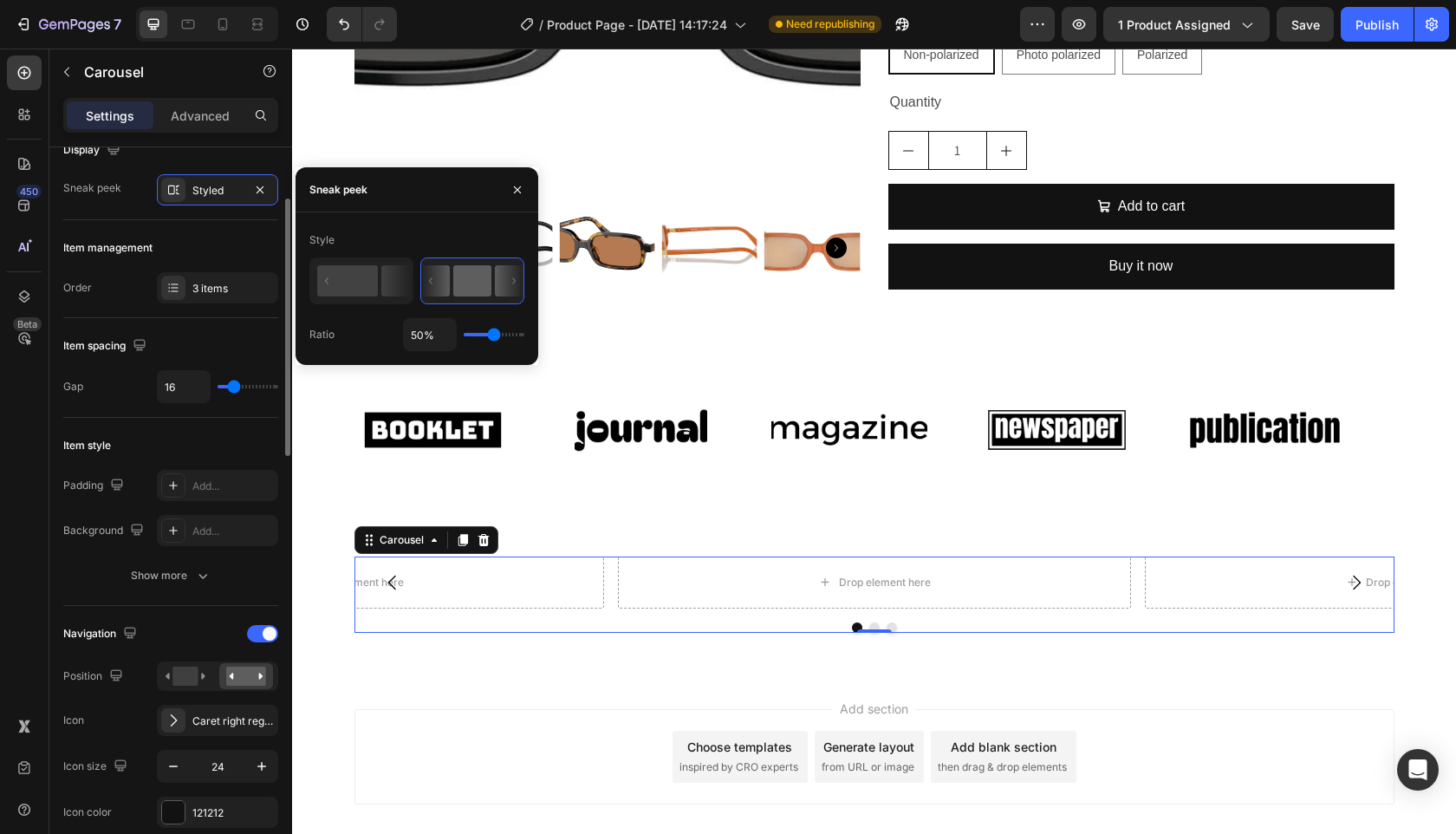
click at [196, 240] on div "Item management" at bounding box center [171, 247] width 215 height 27
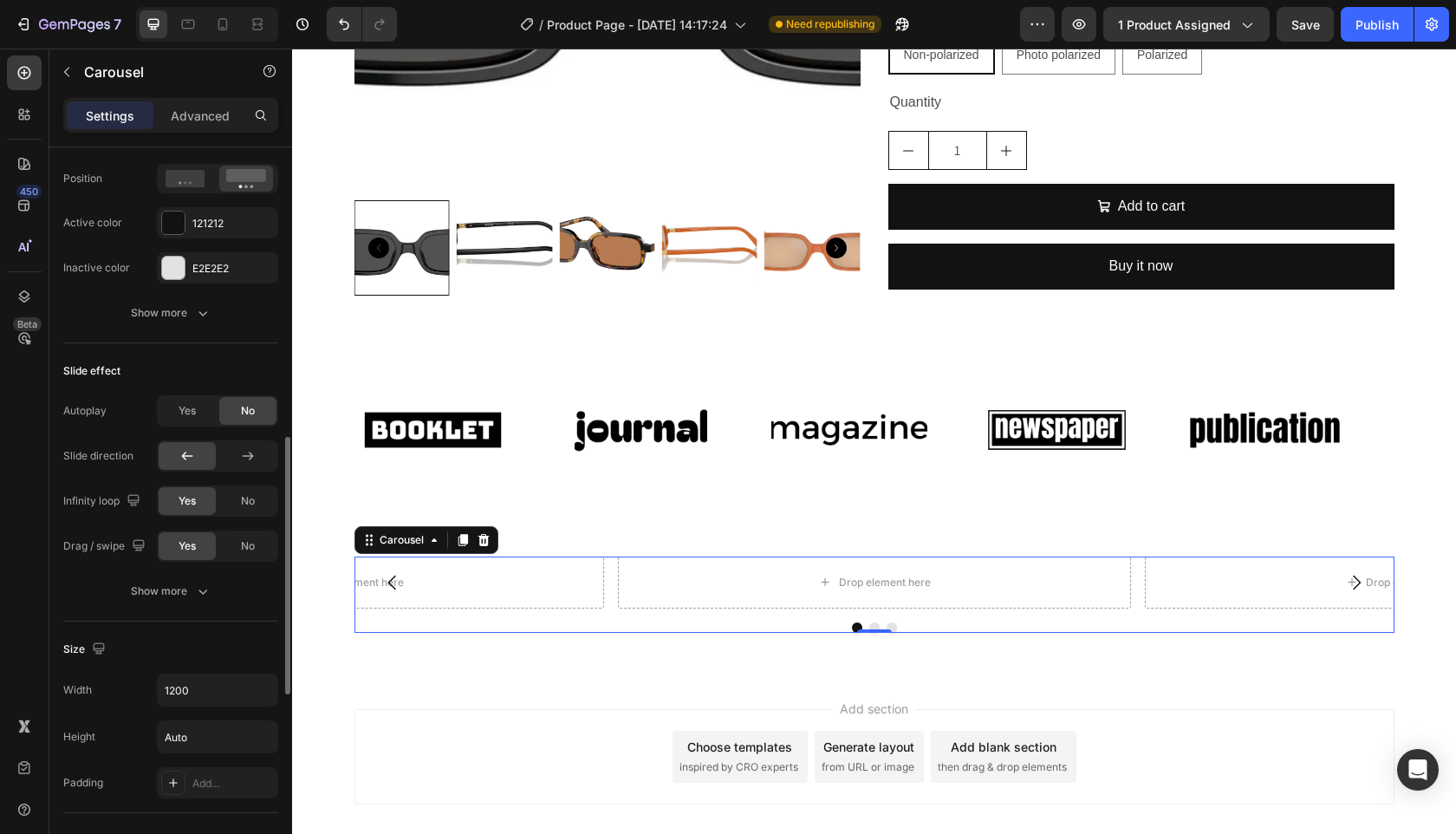
scroll to position [934, 0]
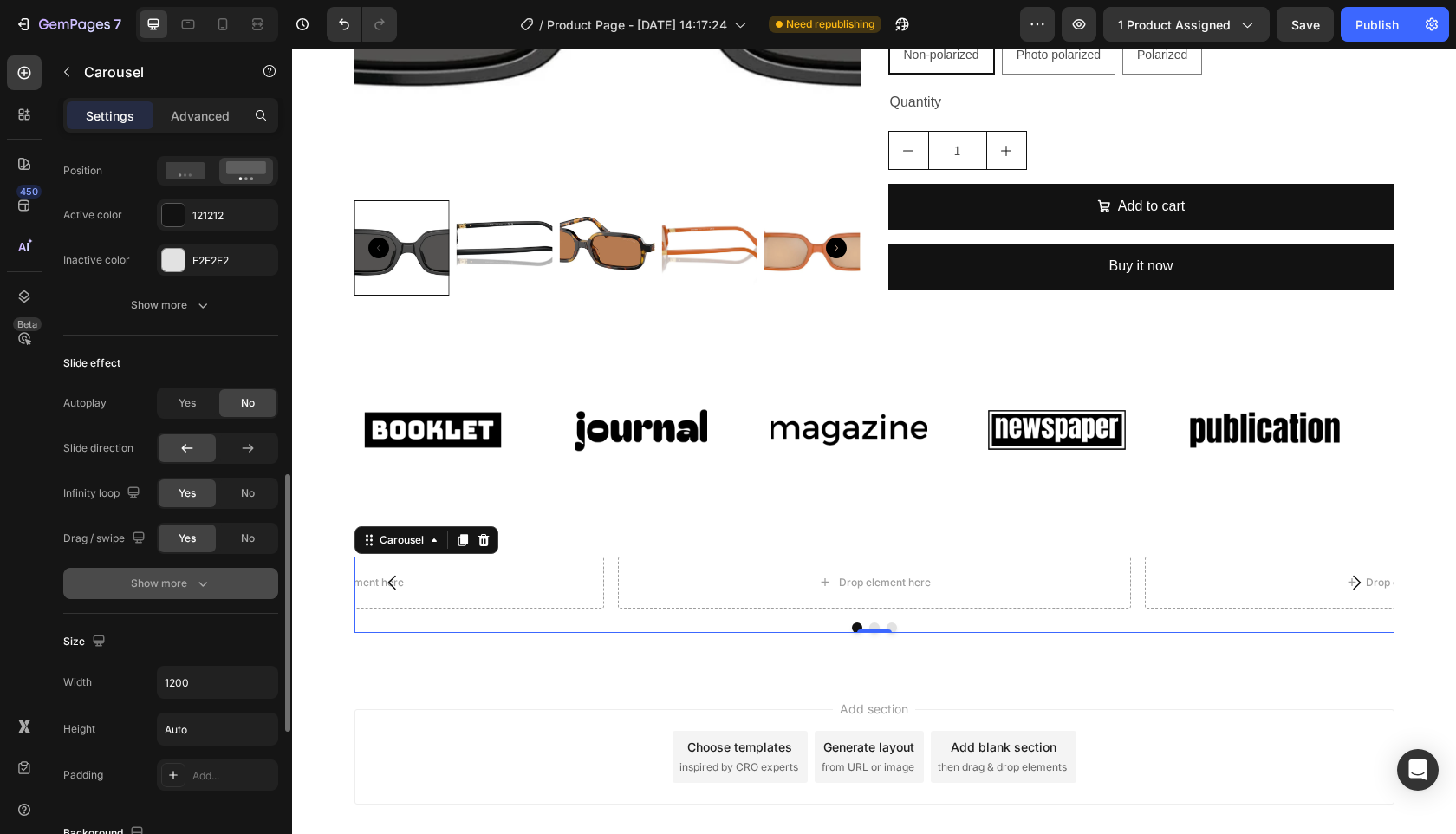
click at [171, 587] on div "Show more" at bounding box center [171, 584] width 81 height 17
